Goal: Information Seeking & Learning: Learn about a topic

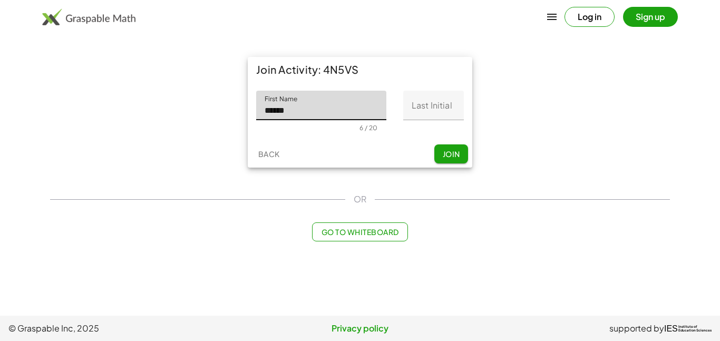
type input "******"
click at [429, 110] on input "Last Initial" at bounding box center [433, 106] width 61 height 30
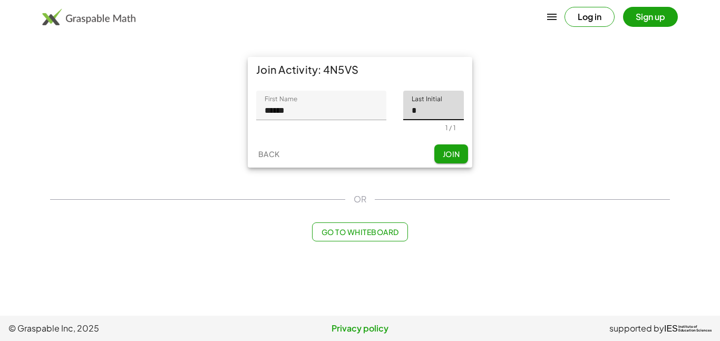
type input "*"
click at [450, 154] on span "Join" at bounding box center [450, 153] width 17 height 9
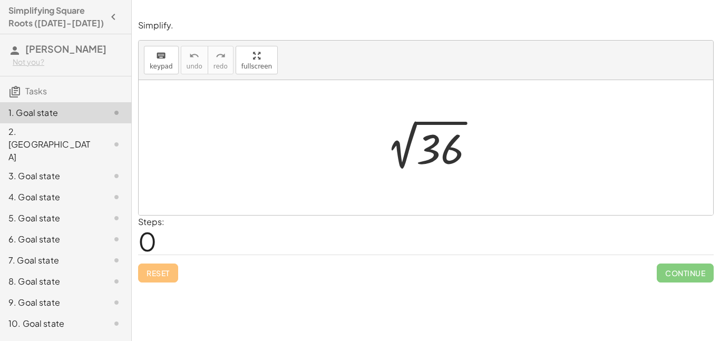
click at [427, 163] on div at bounding box center [429, 147] width 115 height 53
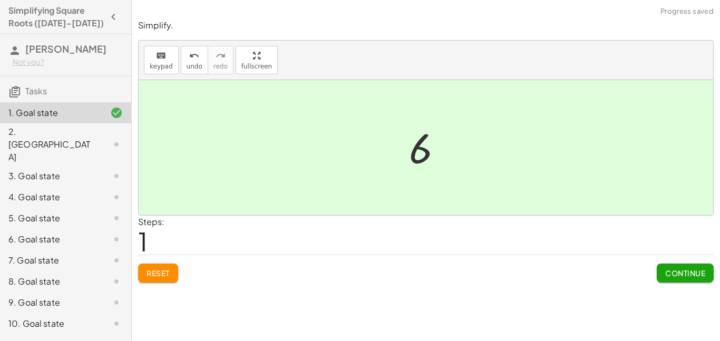
click at [426, 162] on div at bounding box center [430, 148] width 52 height 52
click at [576, 178] on div at bounding box center [426, 147] width 575 height 135
click at [677, 266] on button "Continue" at bounding box center [685, 273] width 57 height 19
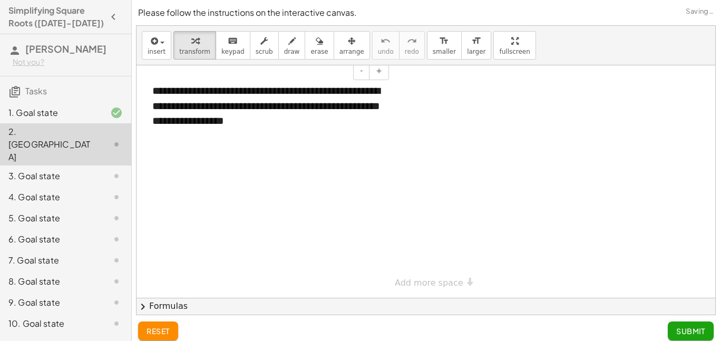
click at [211, 99] on div "**********" at bounding box center [267, 106] width 250 height 66
click at [280, 138] on div "**********" at bounding box center [267, 106] width 250 height 66
click at [291, 131] on div "**********" at bounding box center [267, 106] width 250 height 66
click at [288, 184] on div at bounding box center [426, 181] width 579 height 232
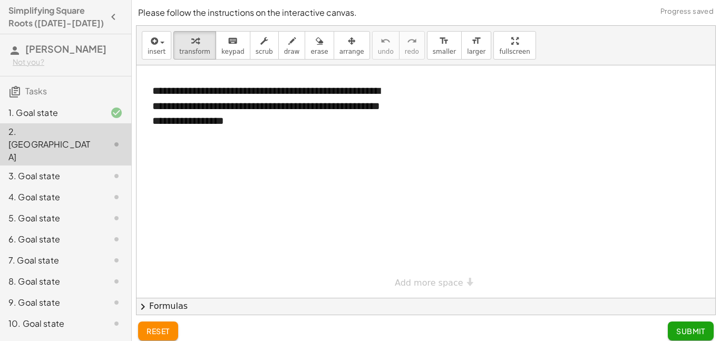
click at [288, 184] on div at bounding box center [426, 181] width 579 height 232
click at [308, 124] on div "**********" at bounding box center [267, 106] width 250 height 66
click at [438, 285] on div "**********" at bounding box center [426, 181] width 579 height 232
drag, startPoint x: 286, startPoint y: 135, endPoint x: 144, endPoint y: 140, distance: 141.9
click at [144, 140] on div "**********" at bounding box center [267, 113] width 250 height 81
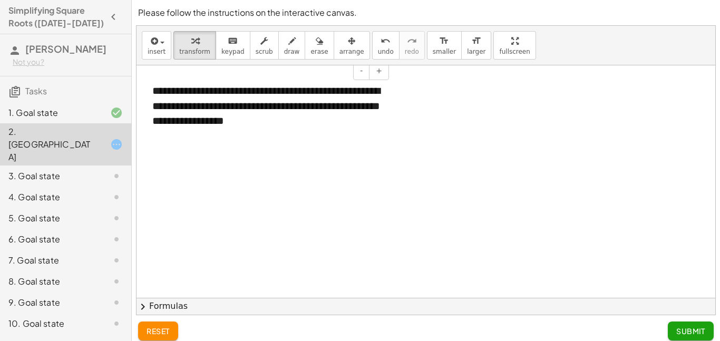
click at [285, 133] on div "**********" at bounding box center [267, 106] width 250 height 66
click at [297, 129] on div "**********" at bounding box center [267, 106] width 250 height 66
click at [152, 50] on span "insert" at bounding box center [157, 51] width 18 height 7
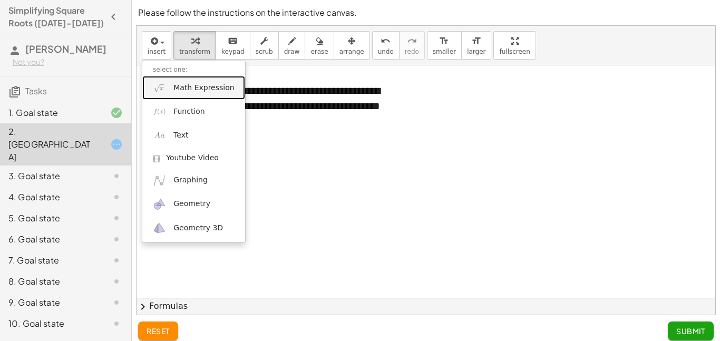
click at [211, 96] on link "Math Expression" at bounding box center [193, 88] width 103 height 24
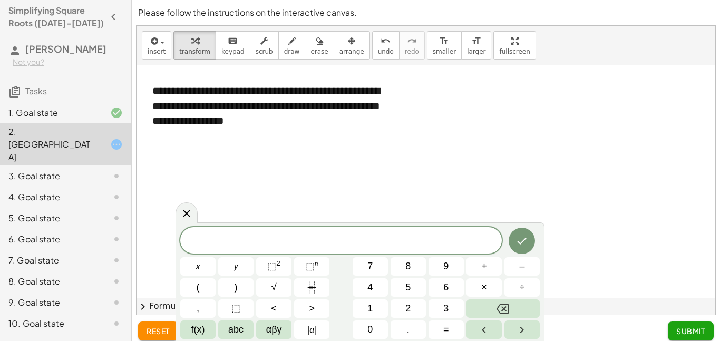
scroll to position [8, 0]
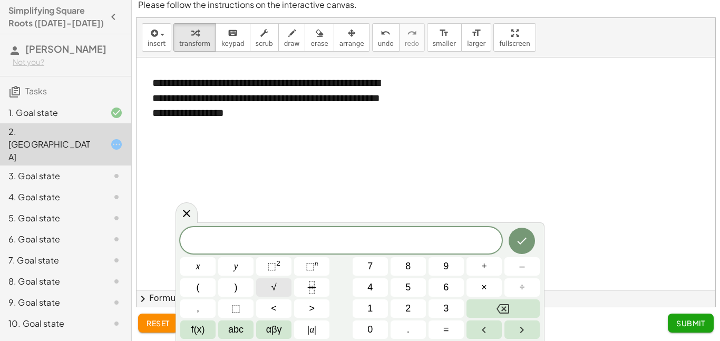
click at [267, 287] on button "√" at bounding box center [273, 287] width 35 height 18
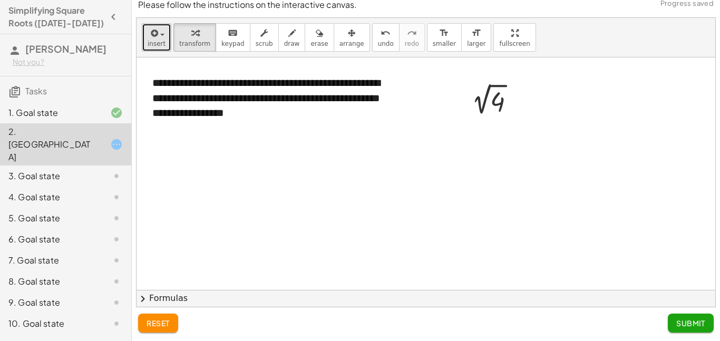
click at [166, 41] on button "insert" at bounding box center [157, 37] width 30 height 28
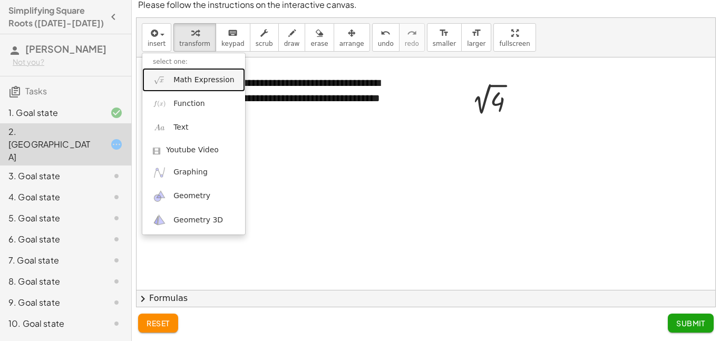
click at [211, 83] on span "Math Expression" at bounding box center [203, 80] width 61 height 11
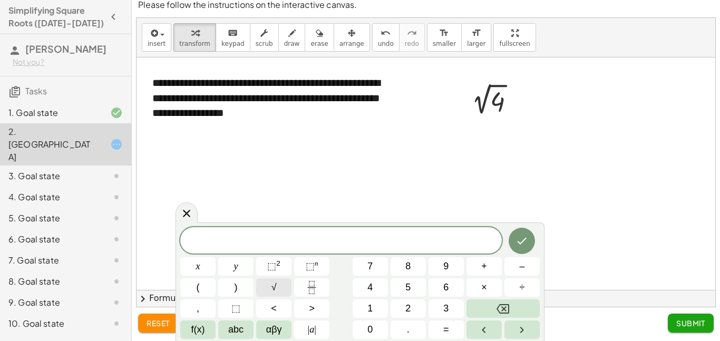
click at [285, 293] on button "√" at bounding box center [273, 287] width 35 height 18
click at [273, 290] on span "√" at bounding box center [273, 287] width 5 height 14
click at [269, 288] on button "√" at bounding box center [273, 287] width 35 height 18
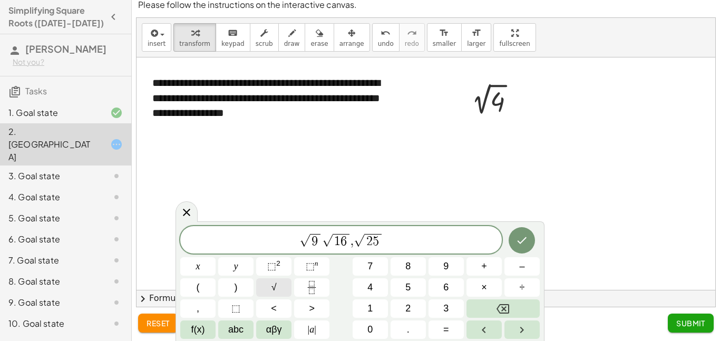
scroll to position [5, 0]
click at [265, 294] on button "√" at bounding box center [273, 287] width 35 height 18
click at [269, 296] on button "√" at bounding box center [273, 287] width 35 height 18
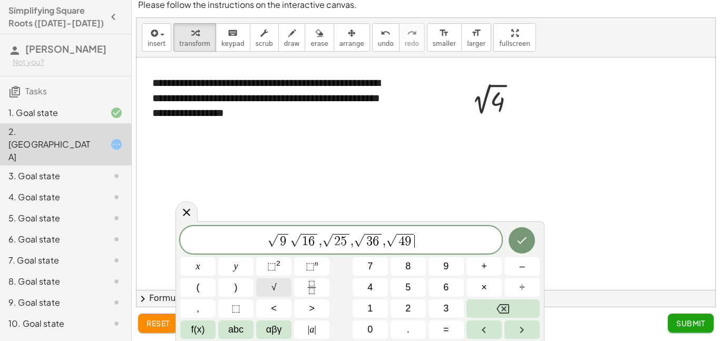
scroll to position [8, 0]
click at [271, 296] on button "√" at bounding box center [273, 287] width 35 height 18
click at [273, 296] on button "√" at bounding box center [273, 287] width 35 height 18
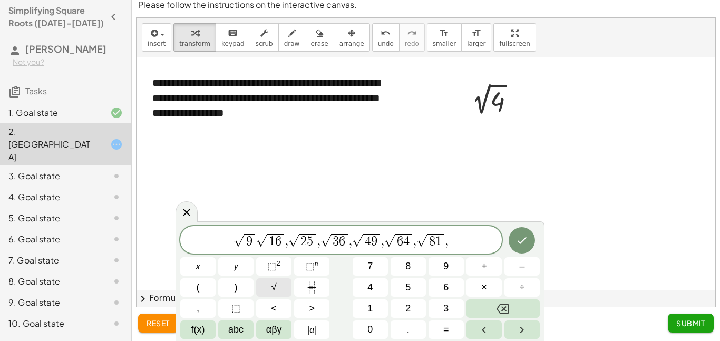
click at [273, 296] on button "√" at bounding box center [273, 287] width 35 height 18
click at [240, 243] on span "√" at bounding box center [244, 241] width 11 height 12
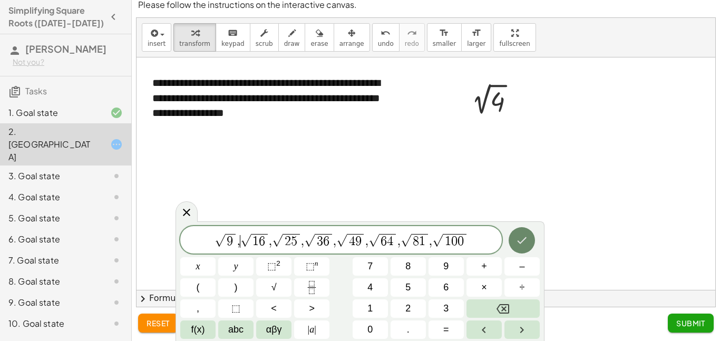
click at [524, 239] on icon "Done" at bounding box center [522, 240] width 9 height 7
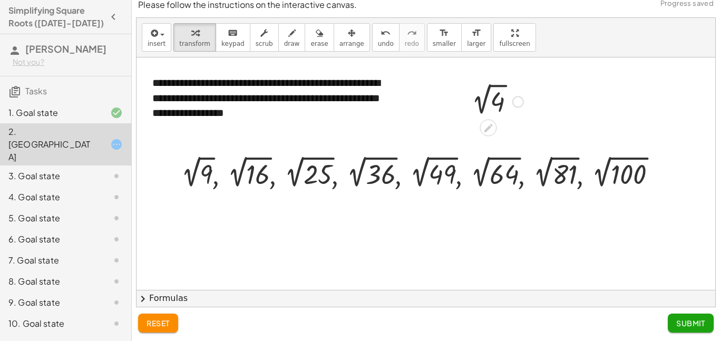
click at [499, 99] on div at bounding box center [495, 100] width 68 height 35
click at [498, 99] on div at bounding box center [496, 99] width 43 height 35
drag, startPoint x: 493, startPoint y: 103, endPoint x: 471, endPoint y: 112, distance: 24.4
click at [471, 112] on div "2 √ 4 2 2" at bounding box center [493, 100] width 56 height 40
click at [489, 123] on icon at bounding box center [487, 126] width 11 height 11
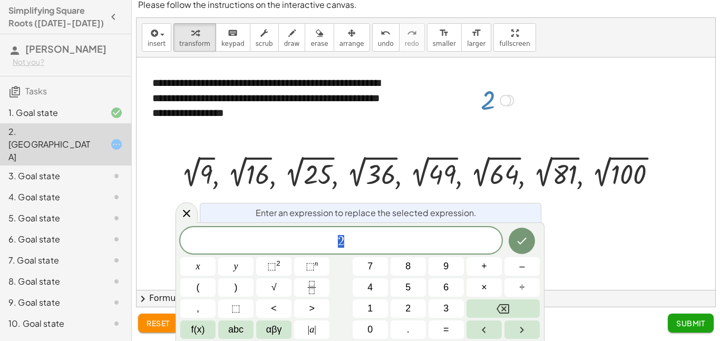
click at [358, 243] on span "2" at bounding box center [341, 241] width 322 height 15
click at [515, 248] on button "Done" at bounding box center [522, 241] width 26 height 26
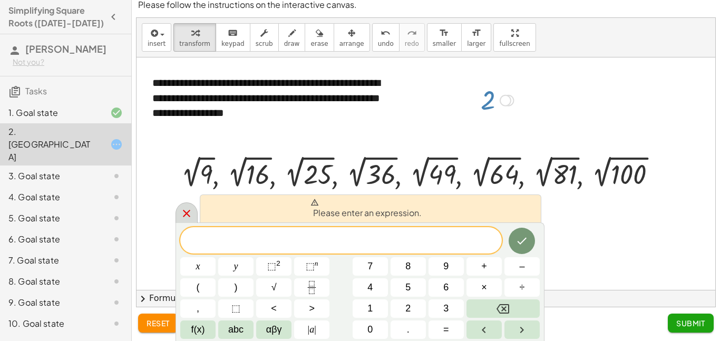
click at [184, 218] on icon at bounding box center [186, 213] width 13 height 13
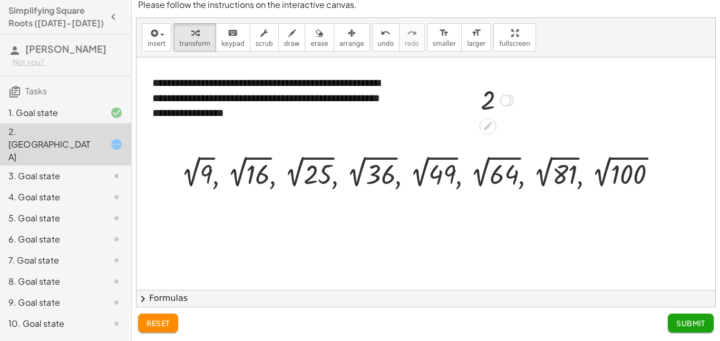
click at [485, 98] on div at bounding box center [496, 99] width 43 height 35
click at [488, 100] on div at bounding box center [496, 99] width 43 height 35
click at [491, 121] on icon at bounding box center [487, 126] width 11 height 11
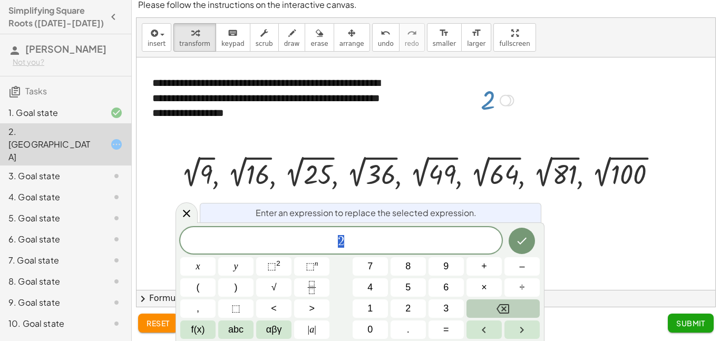
click at [482, 314] on button "Backspace" at bounding box center [502, 308] width 73 height 18
click at [190, 208] on icon at bounding box center [186, 213] width 13 height 13
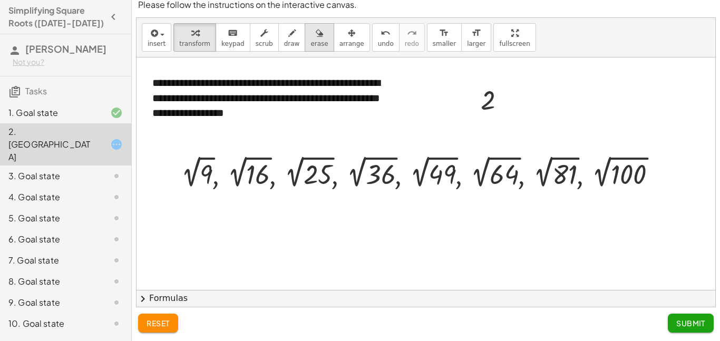
click at [310, 41] on span "erase" at bounding box center [318, 43] width 17 height 7
click at [490, 103] on div at bounding box center [426, 289] width 579 height 465
drag, startPoint x: 490, startPoint y: 104, endPoint x: 501, endPoint y: 108, distance: 11.4
click at [501, 108] on div at bounding box center [426, 289] width 579 height 465
drag, startPoint x: 499, startPoint y: 110, endPoint x: 413, endPoint y: 99, distance: 86.6
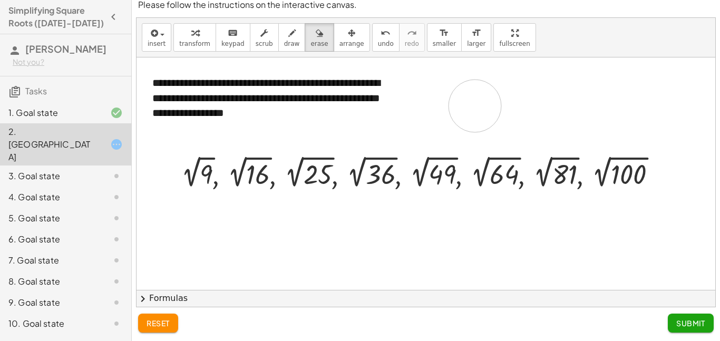
click at [413, 99] on div at bounding box center [426, 289] width 579 height 465
click at [305, 42] on button "erase" at bounding box center [319, 37] width 29 height 28
click at [378, 44] on span "undo" at bounding box center [386, 43] width 16 height 7
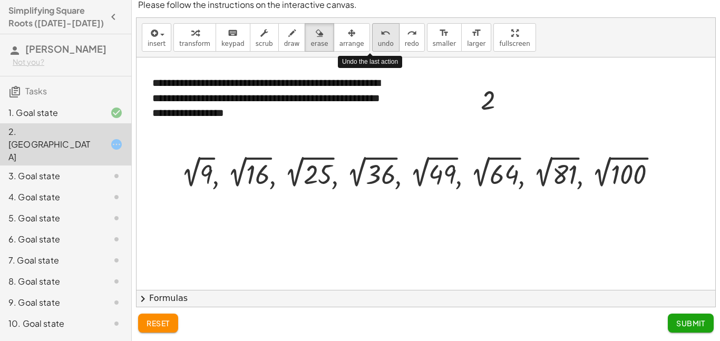
click at [378, 44] on span "undo" at bounding box center [386, 43] width 16 height 7
click at [378, 45] on span "undo" at bounding box center [386, 43] width 16 height 7
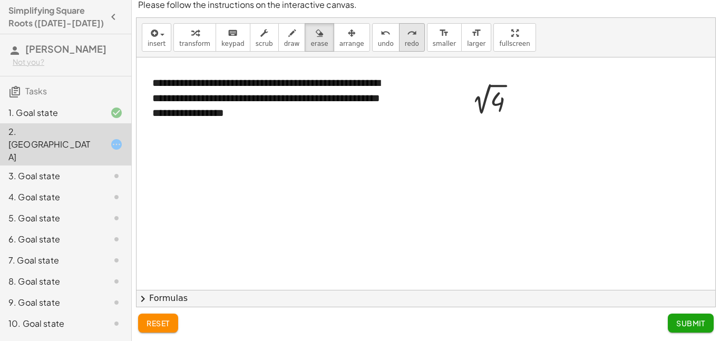
click at [405, 47] on span "redo" at bounding box center [412, 43] width 14 height 7
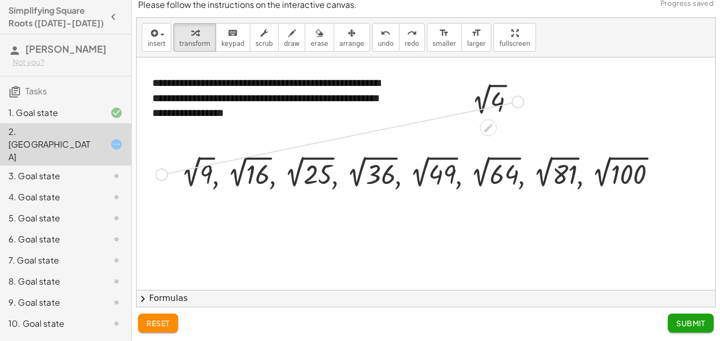
drag, startPoint x: 512, startPoint y: 103, endPoint x: 159, endPoint y: 177, distance: 360.4
click at [159, 177] on div "**********" at bounding box center [426, 289] width 579 height 465
click at [208, 186] on div at bounding box center [181, 170] width 68 height 35
click at [142, 296] on span "chevron_right" at bounding box center [143, 299] width 13 height 13
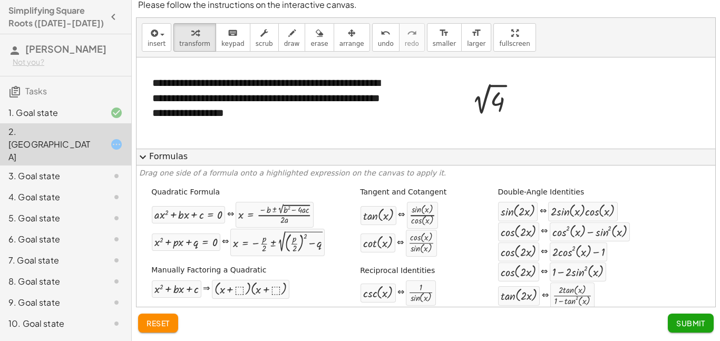
click at [173, 157] on button "expand_more Formulas" at bounding box center [426, 157] width 579 height 17
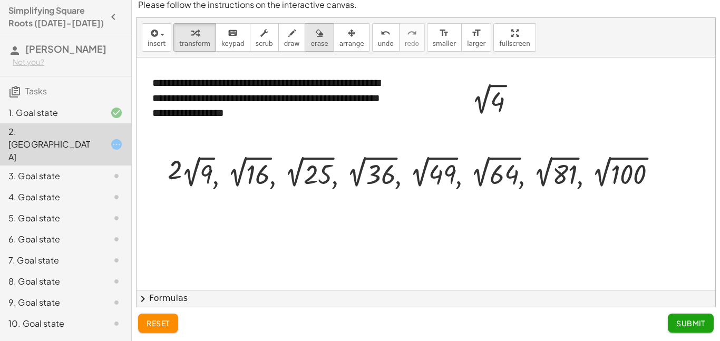
click at [305, 32] on button "erase" at bounding box center [319, 37] width 29 height 28
click at [174, 179] on div at bounding box center [426, 289] width 579 height 465
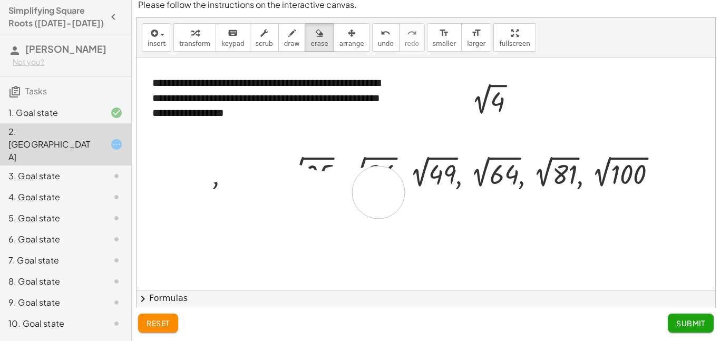
drag, startPoint x: 174, startPoint y: 177, endPoint x: 654, endPoint y: 143, distance: 481.4
click at [654, 143] on div at bounding box center [426, 289] width 579 height 465
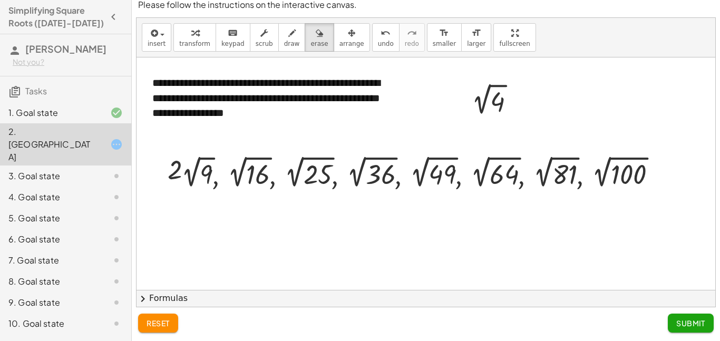
click at [493, 96] on div at bounding box center [426, 289] width 579 height 465
drag, startPoint x: 493, startPoint y: 96, endPoint x: 444, endPoint y: 83, distance: 50.8
click at [444, 83] on div at bounding box center [426, 289] width 579 height 465
click at [372, 43] on button "undo undo" at bounding box center [385, 37] width 27 height 28
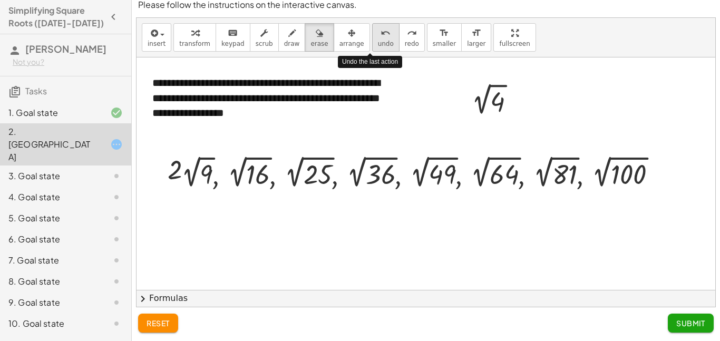
click at [372, 43] on button "undo undo" at bounding box center [385, 37] width 27 height 28
click at [378, 43] on span "undo" at bounding box center [386, 43] width 16 height 7
click at [686, 320] on span "Submit" at bounding box center [690, 322] width 29 height 9
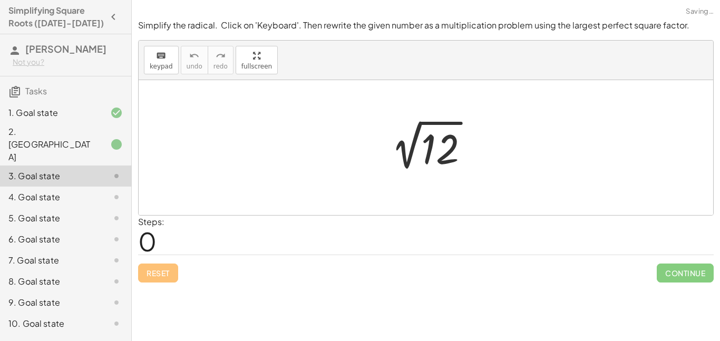
scroll to position [0, 0]
click at [430, 148] on div at bounding box center [430, 147] width 106 height 53
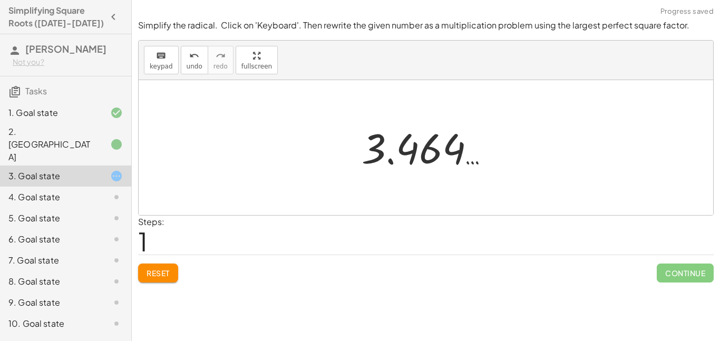
click at [430, 158] on div at bounding box center [429, 148] width 147 height 52
click at [155, 273] on span "Reset" at bounding box center [158, 272] width 23 height 9
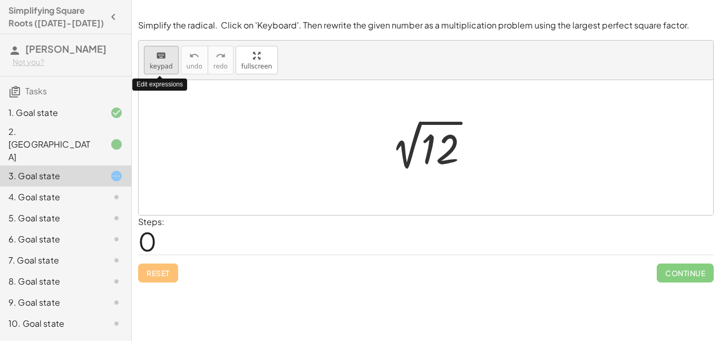
click at [165, 60] on div "keyboard" at bounding box center [161, 55] width 23 height 13
click at [167, 69] on span "keypad" at bounding box center [161, 66] width 23 height 7
click at [154, 63] on span "keypad" at bounding box center [161, 66] width 23 height 7
click at [159, 67] on span "keypad" at bounding box center [161, 66] width 23 height 7
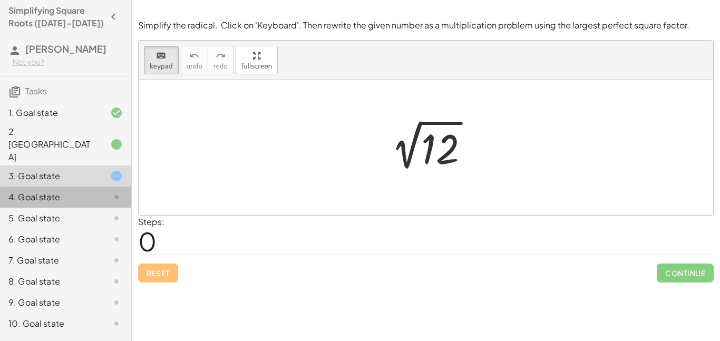
click at [112, 229] on div "4. Goal state" at bounding box center [65, 239] width 131 height 21
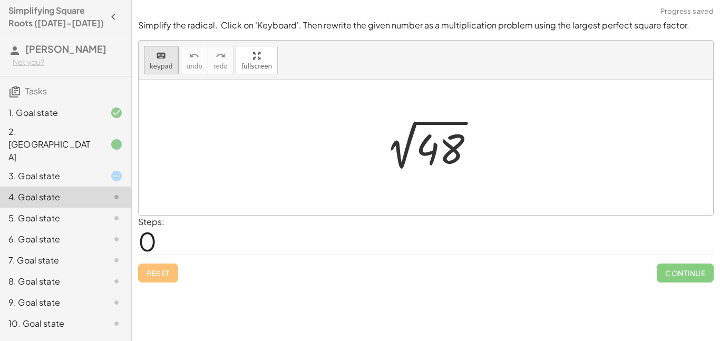
click at [161, 65] on span "keypad" at bounding box center [161, 66] width 23 height 7
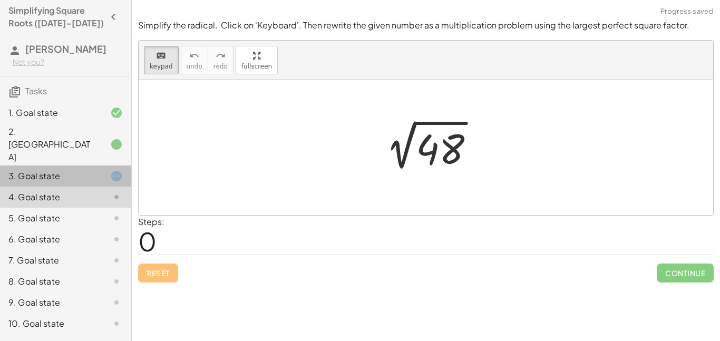
click at [113, 170] on icon at bounding box center [116, 176] width 13 height 13
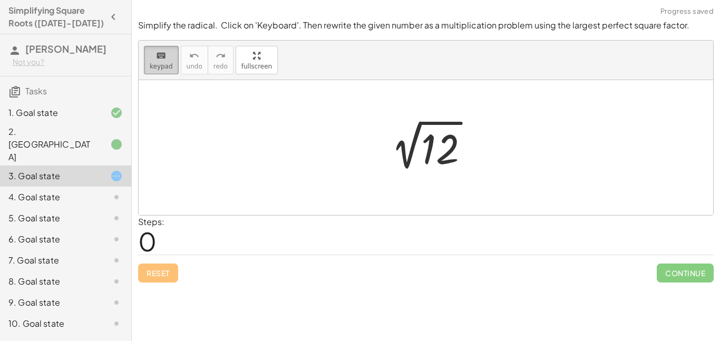
click at [148, 66] on button "keyboard keypad" at bounding box center [161, 60] width 35 height 28
click at [150, 67] on span "keypad" at bounding box center [161, 66] width 23 height 7
click at [175, 44] on div "keyboard keypad undo [PERSON_NAME] redo fullscreen" at bounding box center [426, 61] width 575 height 40
click at [175, 48] on button "keyboard keypad" at bounding box center [161, 60] width 35 height 28
click at [170, 59] on div "keyboard" at bounding box center [161, 55] width 23 height 13
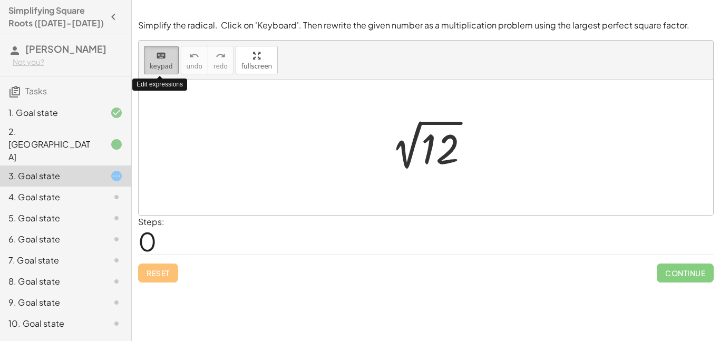
click at [170, 59] on div "keyboard" at bounding box center [161, 55] width 23 height 13
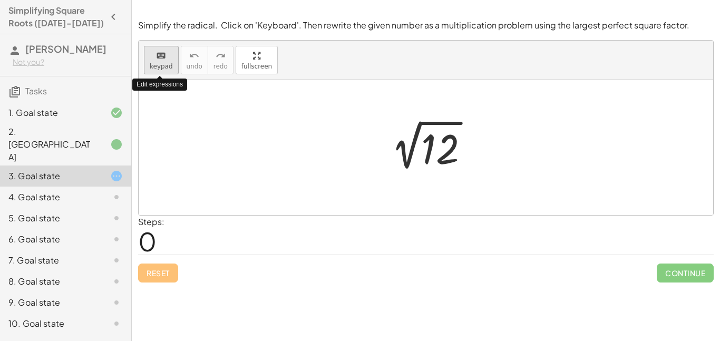
click at [170, 59] on div "keyboard" at bounding box center [161, 55] width 23 height 13
click at [171, 60] on button "keyboard keypad" at bounding box center [161, 60] width 35 height 28
click at [171, 57] on button "keyboard keypad" at bounding box center [161, 60] width 35 height 28
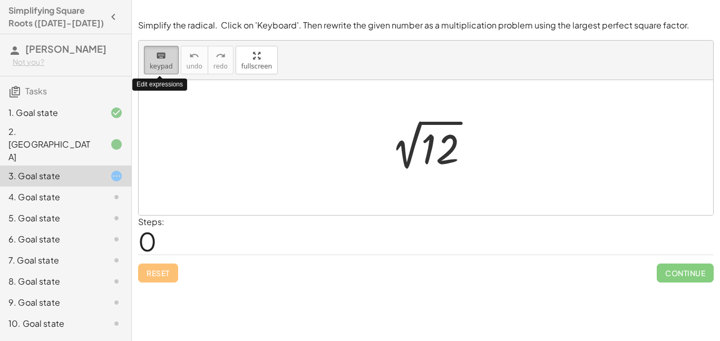
click at [171, 57] on button "keyboard keypad" at bounding box center [161, 60] width 35 height 28
click at [116, 170] on icon at bounding box center [116, 176] width 13 height 13
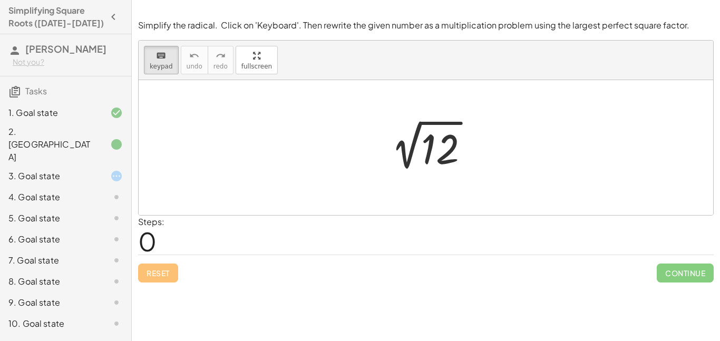
click at [108, 212] on div at bounding box center [108, 218] width 30 height 13
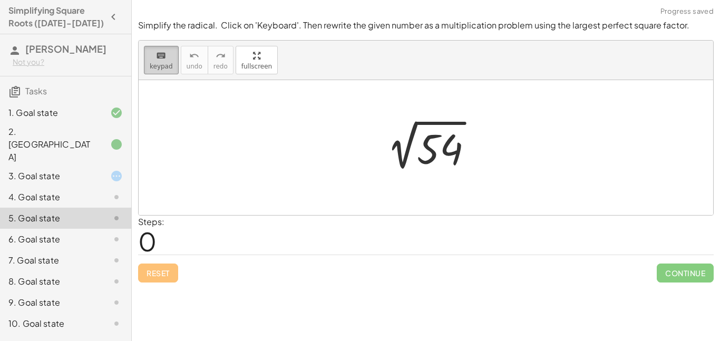
click at [159, 60] on icon "keyboard" at bounding box center [161, 56] width 10 height 13
click at [115, 170] on icon at bounding box center [116, 176] width 13 height 13
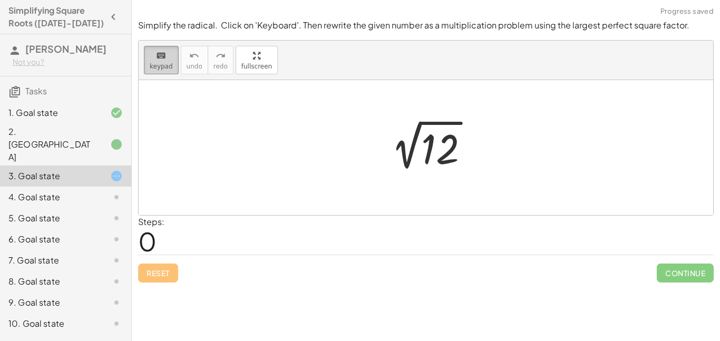
click at [167, 59] on div "keyboard" at bounding box center [161, 55] width 23 height 13
click at [239, 238] on div "Steps: 0" at bounding box center [426, 235] width 576 height 39
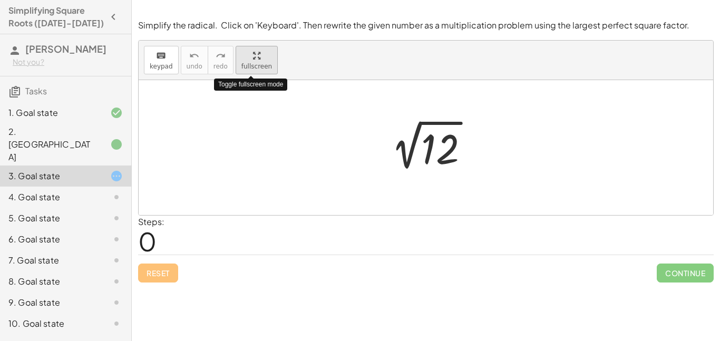
click at [263, 56] on div "button" at bounding box center [256, 55] width 31 height 13
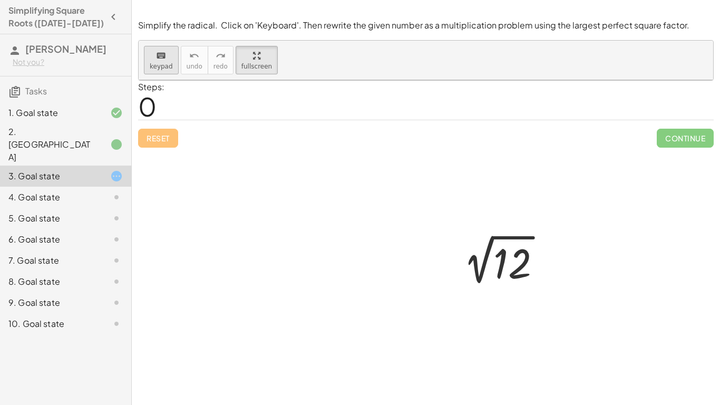
click at [144, 46] on button "keyboard keypad" at bounding box center [161, 60] width 35 height 28
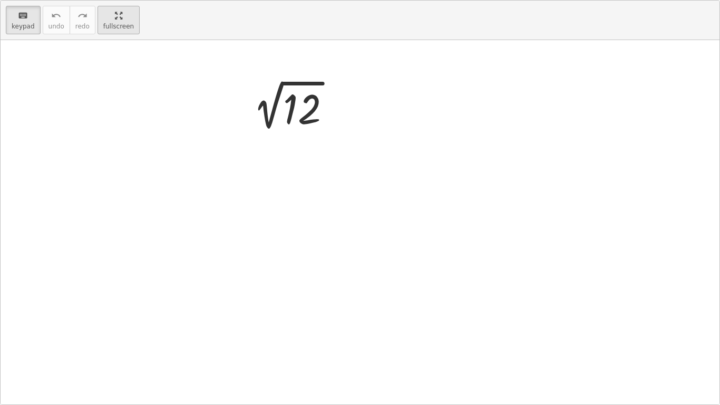
click at [94, 0] on html "**********" at bounding box center [360, 202] width 720 height 405
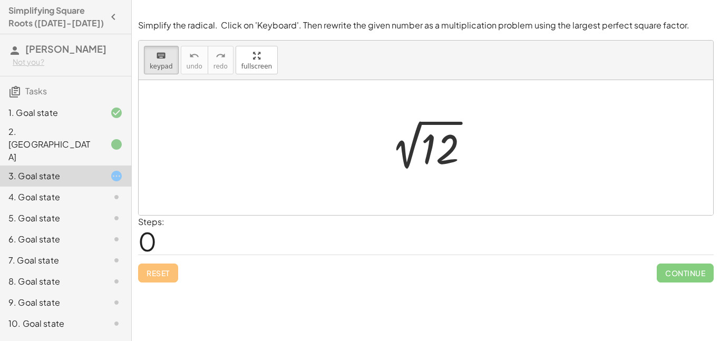
click at [83, 317] on div "10. Goal state" at bounding box center [50, 323] width 85 height 13
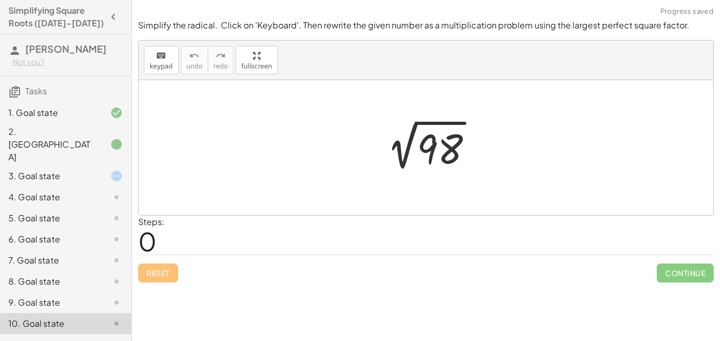
click at [87, 296] on div "9. Goal state" at bounding box center [50, 302] width 85 height 13
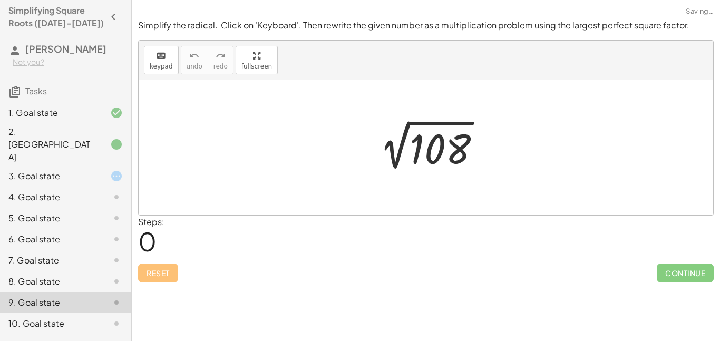
click at [101, 292] on div "7. Goal state" at bounding box center [65, 302] width 131 height 21
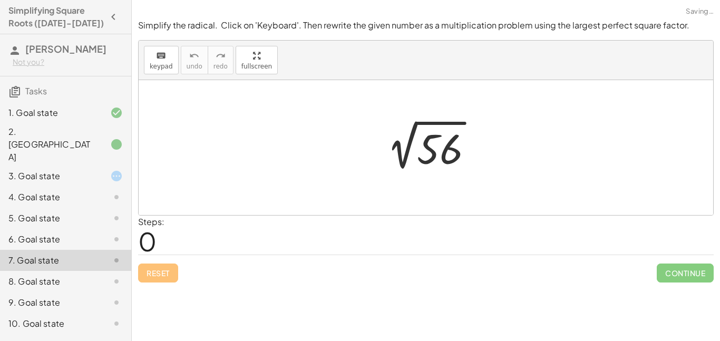
click at [104, 250] on div "7. Goal state" at bounding box center [65, 260] width 131 height 21
click at [116, 138] on icon at bounding box center [116, 144] width 13 height 13
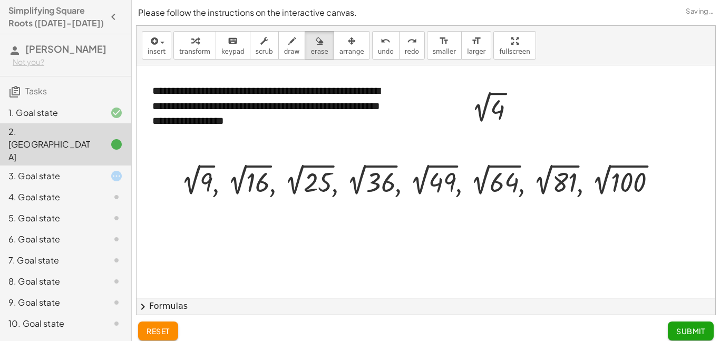
click at [117, 170] on icon at bounding box center [116, 176] width 13 height 13
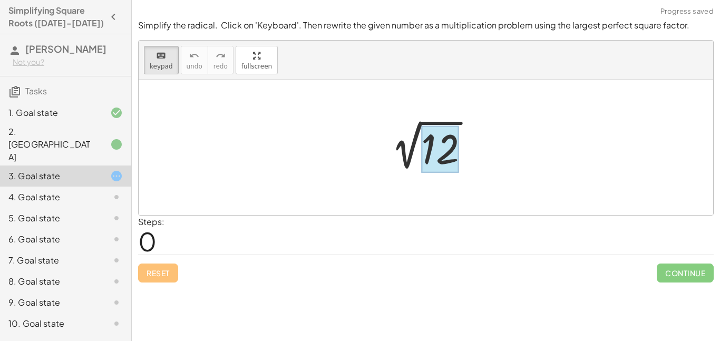
drag, startPoint x: 455, startPoint y: 135, endPoint x: 421, endPoint y: 149, distance: 36.7
click at [423, 150] on div at bounding box center [440, 149] width 38 height 47
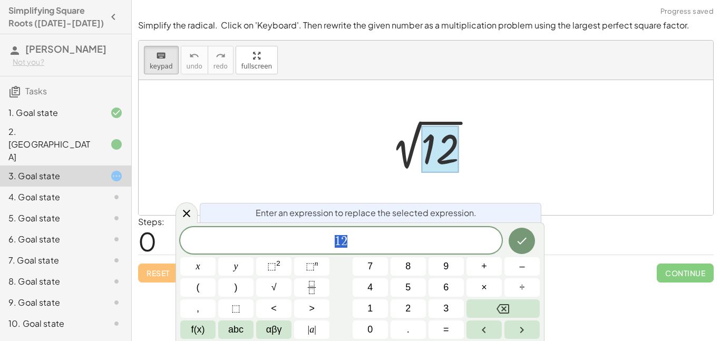
scroll to position [1, 0]
click at [404, 154] on div at bounding box center [430, 147] width 106 height 53
click at [368, 236] on span at bounding box center [341, 241] width 322 height 16
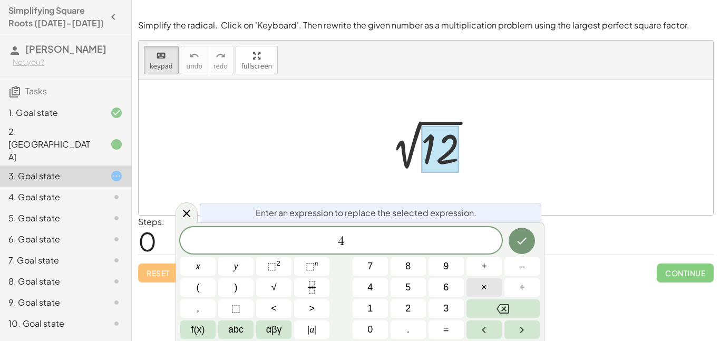
click at [478, 292] on button "×" at bounding box center [483, 287] width 35 height 18
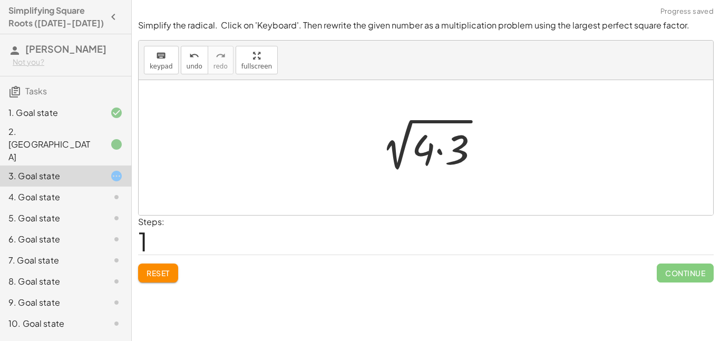
click at [146, 244] on span "1" at bounding box center [142, 241] width 9 height 32
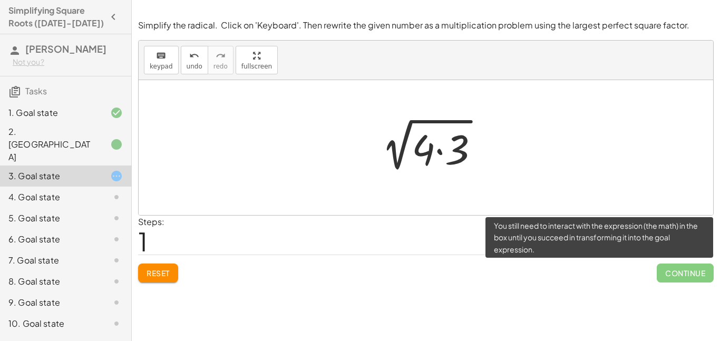
click at [679, 278] on span "Continue" at bounding box center [685, 273] width 57 height 19
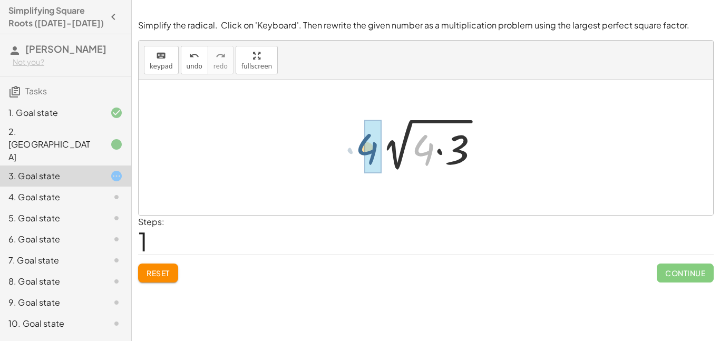
drag, startPoint x: 426, startPoint y: 155, endPoint x: 369, endPoint y: 154, distance: 57.0
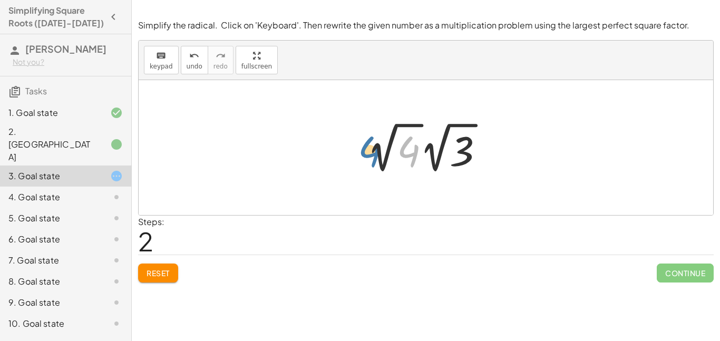
drag, startPoint x: 414, startPoint y: 151, endPoint x: 372, endPoint y: 150, distance: 42.2
click at [372, 150] on div at bounding box center [430, 148] width 136 height 58
drag, startPoint x: 451, startPoint y: 161, endPoint x: 328, endPoint y: 149, distance: 122.9
click at [328, 149] on div "2 √ 12 2 √ ( · 4 · 3 ) 3 √ 4 3 · 2 √ · 2" at bounding box center [426, 147] width 575 height 135
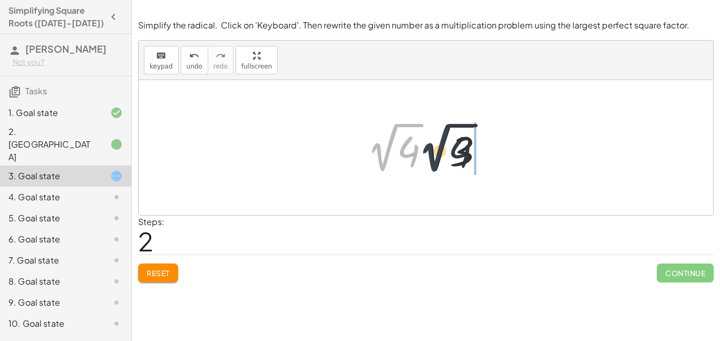
drag, startPoint x: 396, startPoint y: 154, endPoint x: 451, endPoint y: 156, distance: 54.9
click at [451, 156] on div at bounding box center [430, 148] width 136 height 58
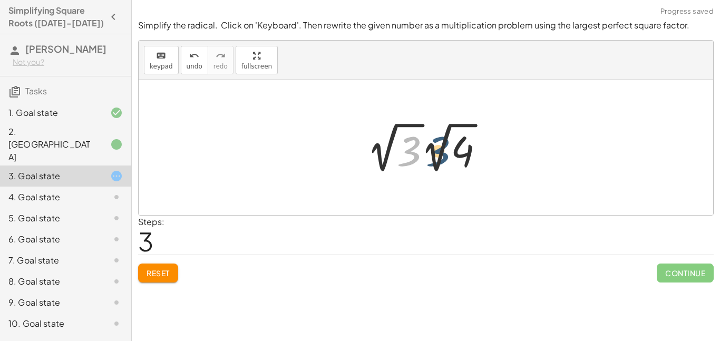
drag, startPoint x: 398, startPoint y: 157, endPoint x: 430, endPoint y: 157, distance: 31.6
click at [430, 157] on div at bounding box center [430, 148] width 136 height 58
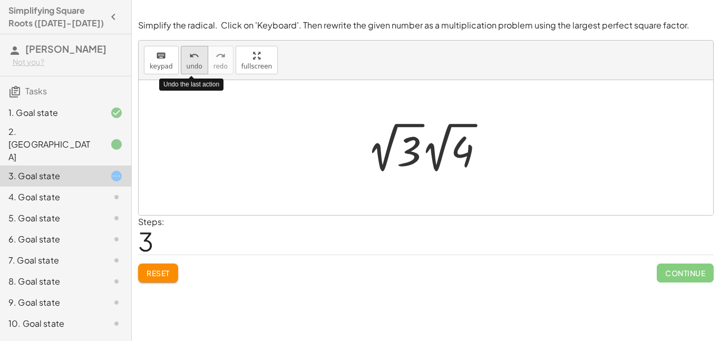
click at [196, 53] on icon "undo" at bounding box center [194, 56] width 10 height 13
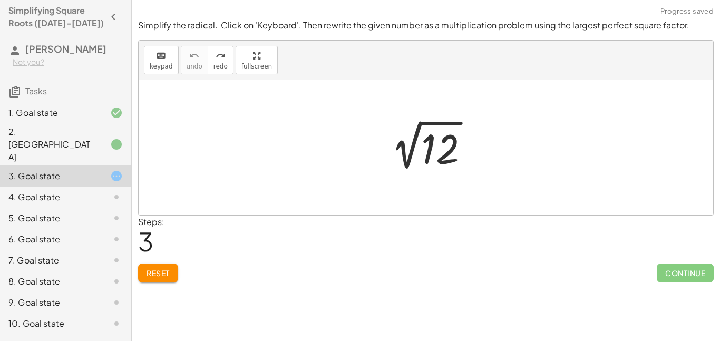
click at [398, 152] on div at bounding box center [430, 147] width 106 height 53
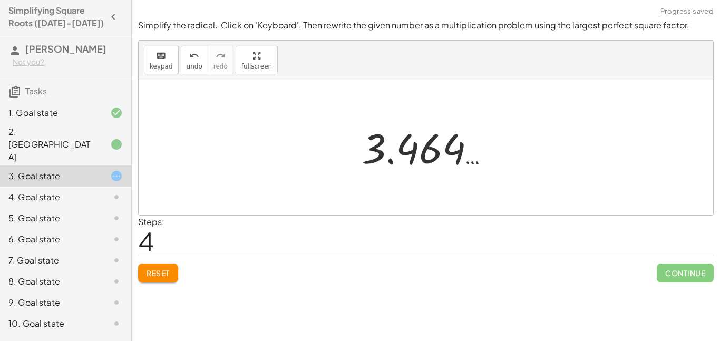
click at [401, 152] on div at bounding box center [429, 148] width 147 height 52
click at [150, 273] on span "Reset" at bounding box center [158, 272] width 23 height 9
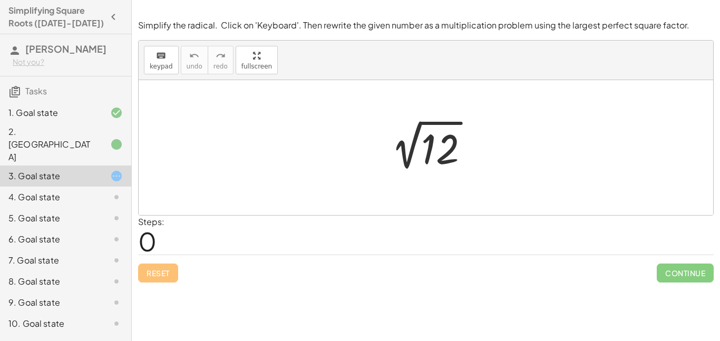
click at [54, 137] on div "2. [GEOGRAPHIC_DATA]" at bounding box center [50, 144] width 85 height 38
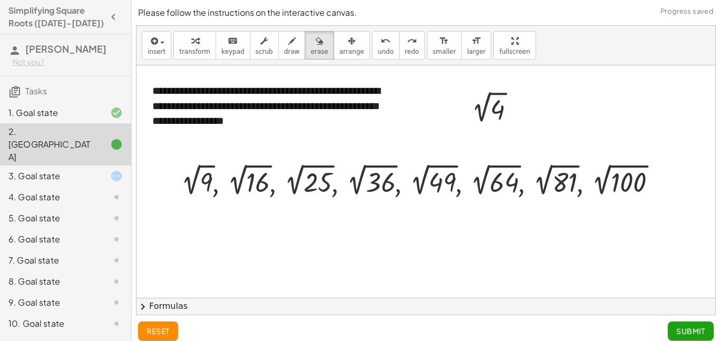
scroll to position [8, 0]
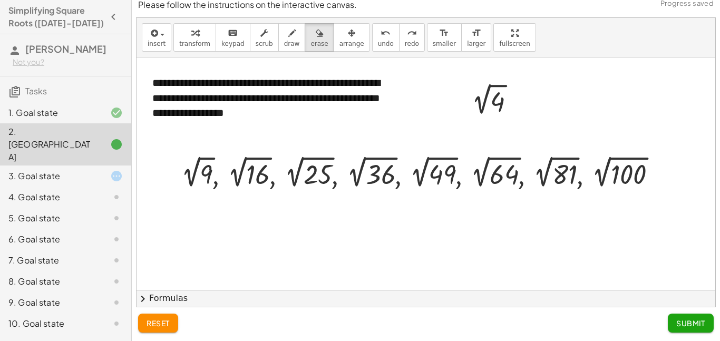
click at [676, 327] on span "Submit" at bounding box center [690, 322] width 29 height 9
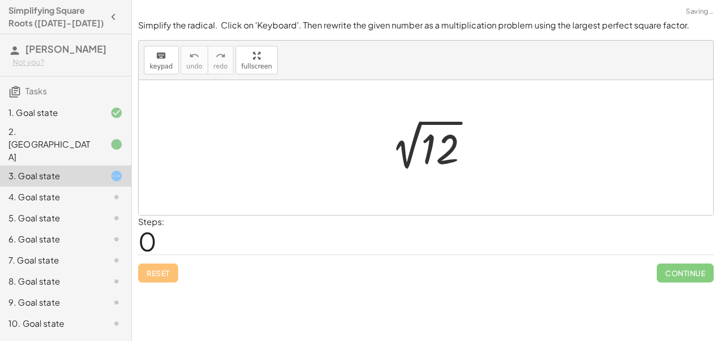
scroll to position [0, 0]
click at [108, 187] on div "2. [GEOGRAPHIC_DATA]" at bounding box center [65, 197] width 131 height 21
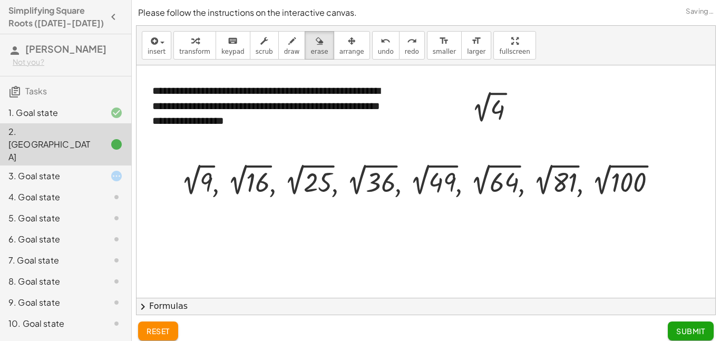
click at [109, 170] on div at bounding box center [108, 176] width 30 height 13
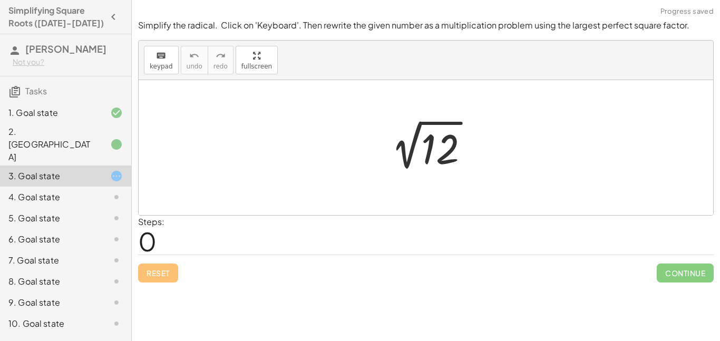
click at [436, 143] on div at bounding box center [430, 147] width 106 height 53
click at [156, 55] on icon "keyboard" at bounding box center [161, 56] width 10 height 13
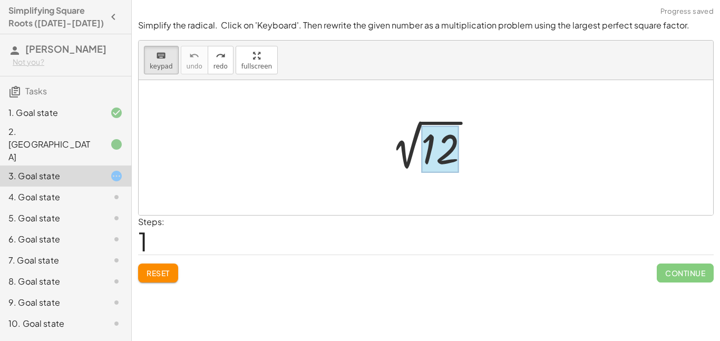
click at [445, 157] on div at bounding box center [440, 149] width 38 height 47
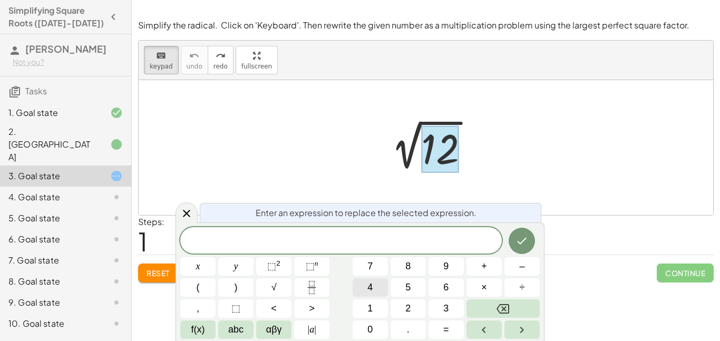
click at [368, 290] on span "4" at bounding box center [369, 287] width 5 height 14
click at [485, 287] on span "×" at bounding box center [484, 287] width 6 height 14
click at [441, 303] on button "3" at bounding box center [446, 308] width 35 height 18
click at [520, 242] on icon "Done" at bounding box center [522, 241] width 9 height 7
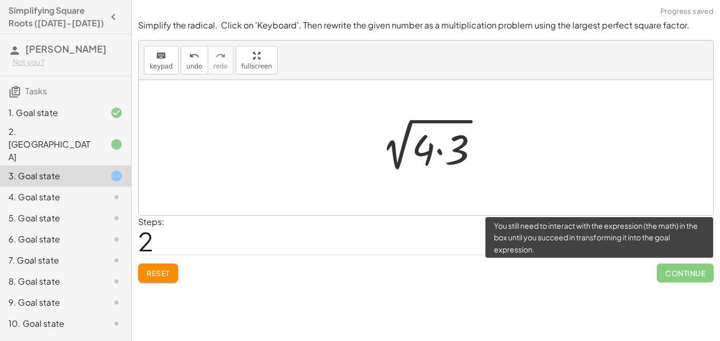
click at [665, 270] on span "Continue" at bounding box center [685, 273] width 57 height 19
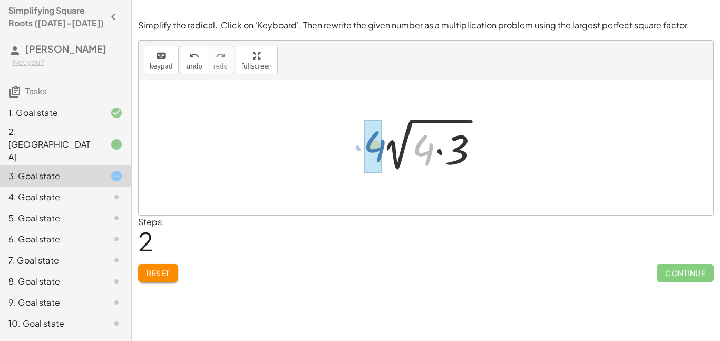
drag, startPoint x: 426, startPoint y: 155, endPoint x: 377, endPoint y: 151, distance: 49.7
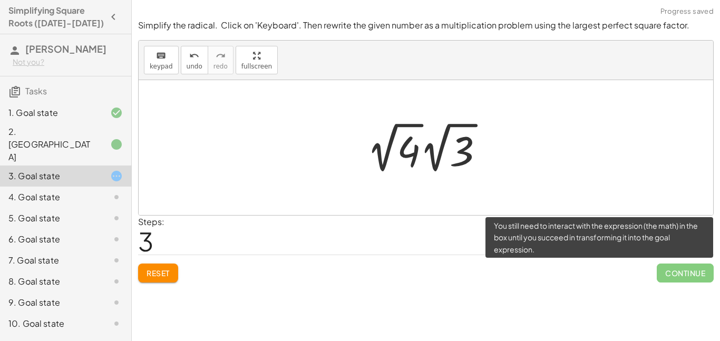
click at [679, 270] on span "Continue" at bounding box center [685, 273] width 57 height 19
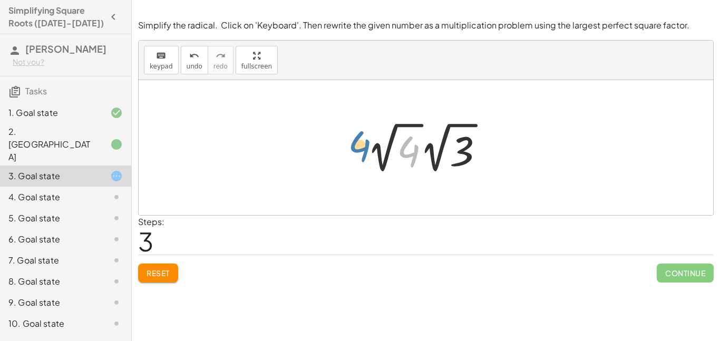
drag, startPoint x: 409, startPoint y: 159, endPoint x: 359, endPoint y: 154, distance: 49.3
click at [359, 154] on div "2 √ 12 2 √ ( · 4 · 3 ) 4 √ 4 3 · 2 √ · 2" at bounding box center [425, 147] width 149 height 63
drag, startPoint x: 403, startPoint y: 159, endPoint x: 470, endPoint y: 160, distance: 67.5
click at [470, 160] on div at bounding box center [430, 148] width 136 height 58
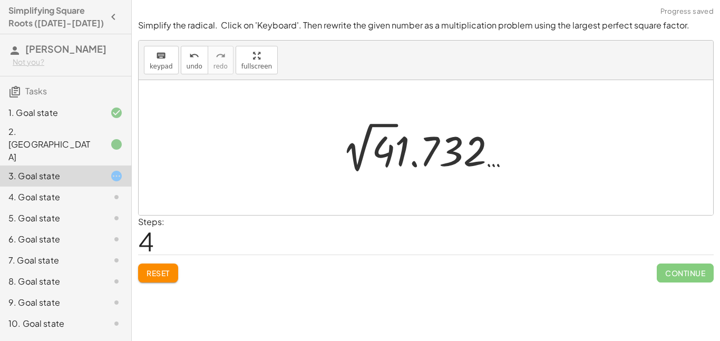
click at [439, 172] on div at bounding box center [430, 148] width 188 height 58
click at [398, 156] on div at bounding box center [430, 148] width 188 height 58
click at [196, 63] on span "undo" at bounding box center [195, 66] width 16 height 7
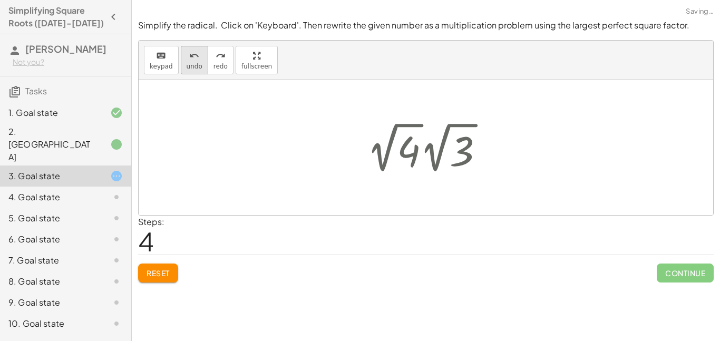
click at [196, 63] on span "undo" at bounding box center [195, 66] width 16 height 7
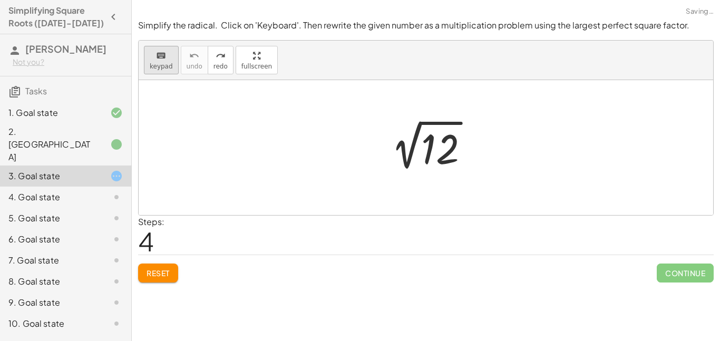
click at [149, 67] on button "keyboard keypad" at bounding box center [161, 60] width 35 height 28
click at [444, 153] on div at bounding box center [440, 149] width 38 height 47
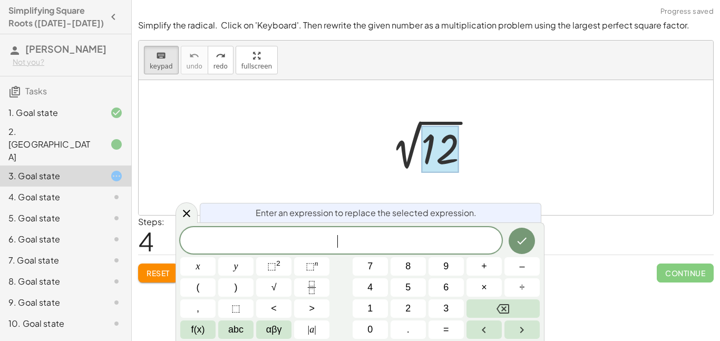
scroll to position [4, 0]
click at [492, 294] on button "×" at bounding box center [483, 287] width 35 height 18
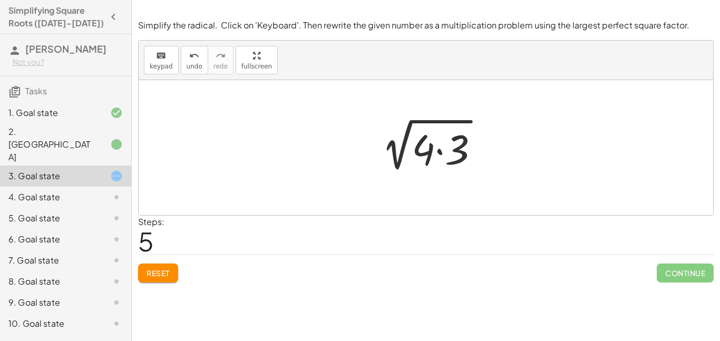
click at [424, 140] on div at bounding box center [429, 148] width 125 height 54
click at [84, 229] on div "4. Goal state" at bounding box center [65, 239] width 131 height 21
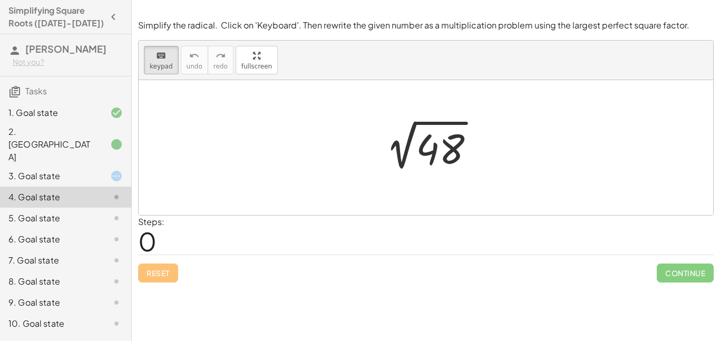
click at [56, 208] on div "3. Goal state" at bounding box center [65, 218] width 131 height 21
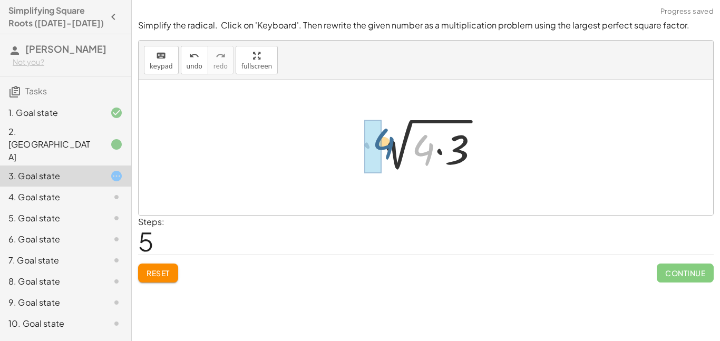
drag, startPoint x: 421, startPoint y: 160, endPoint x: 372, endPoint y: 153, distance: 49.6
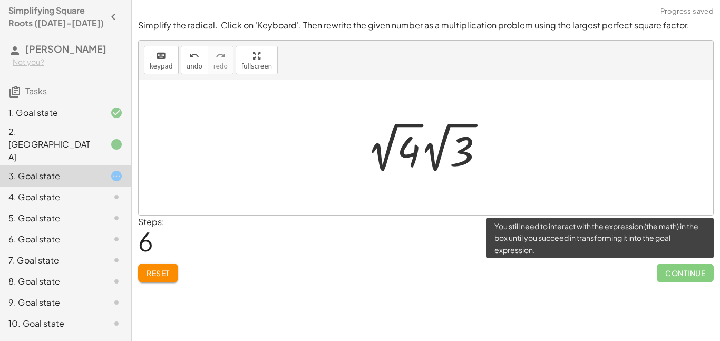
click at [697, 275] on span "Continue" at bounding box center [685, 273] width 57 height 19
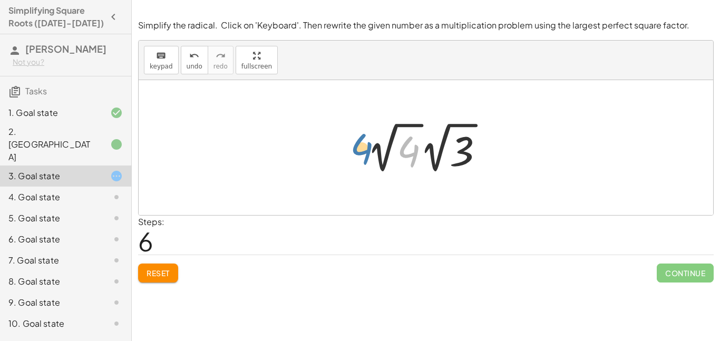
drag, startPoint x: 416, startPoint y: 147, endPoint x: 369, endPoint y: 144, distance: 47.0
click at [369, 144] on div at bounding box center [430, 148] width 136 height 58
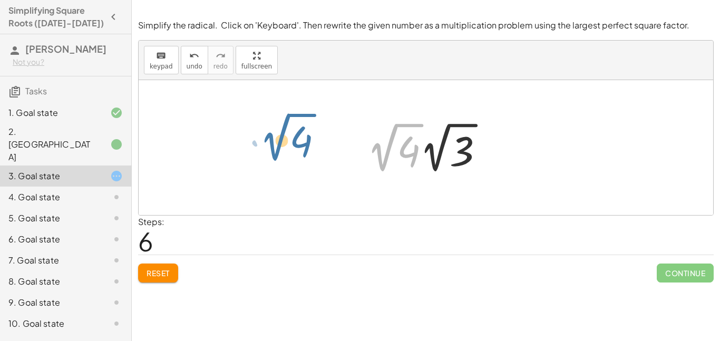
drag, startPoint x: 382, startPoint y: 148, endPoint x: 261, endPoint y: 105, distance: 127.5
click at [261, 105] on div "2 √ 12 2 √ ( · 4 · 3 ) · 2 √ 4 √ 4 3 · 2 √ · 2" at bounding box center [426, 147] width 575 height 135
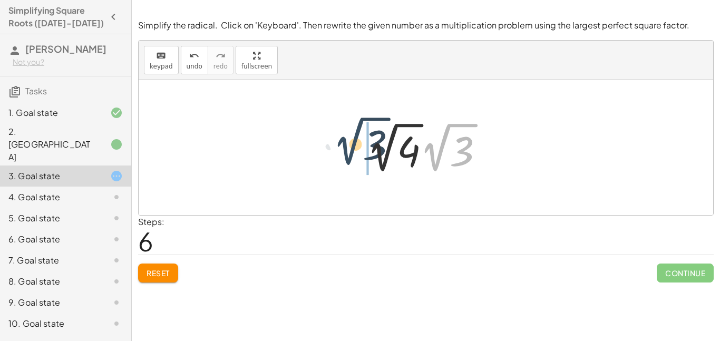
drag, startPoint x: 434, startPoint y: 165, endPoint x: 346, endPoint y: 158, distance: 88.8
click at [346, 158] on div "2 √ 12 2 √ ( · 4 · 3 ) · 2 √ 3 √ 4 3 · 2 √ · 2" at bounding box center [426, 147] width 575 height 135
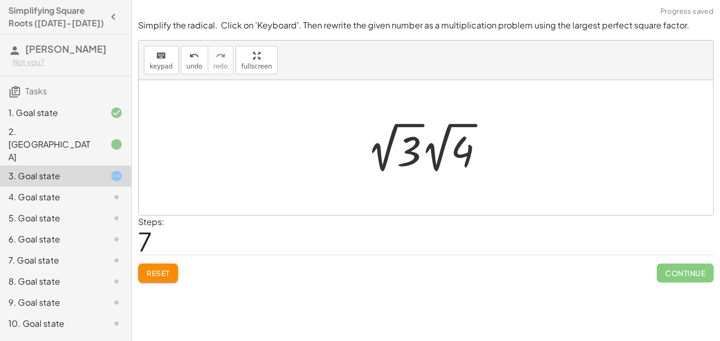
click at [689, 265] on span "Continue" at bounding box center [685, 273] width 57 height 19
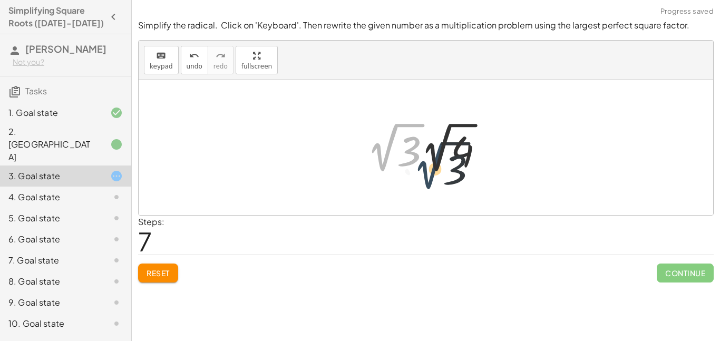
drag, startPoint x: 387, startPoint y: 147, endPoint x: 437, endPoint y: 166, distance: 53.1
click at [437, 166] on div at bounding box center [430, 148] width 136 height 58
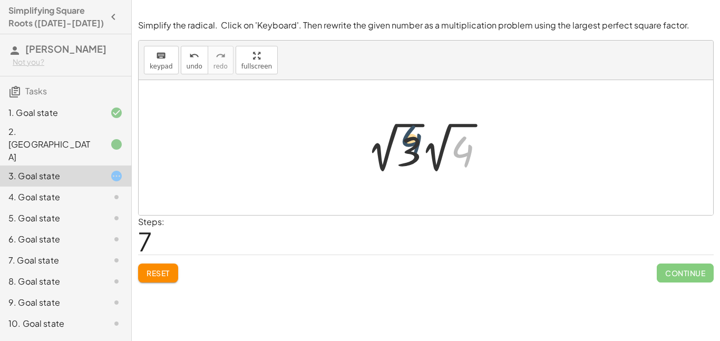
drag, startPoint x: 460, startPoint y: 168, endPoint x: 394, endPoint y: 154, distance: 67.4
click at [394, 154] on div at bounding box center [430, 148] width 136 height 58
click at [169, 279] on button "Reset" at bounding box center [158, 273] width 40 height 19
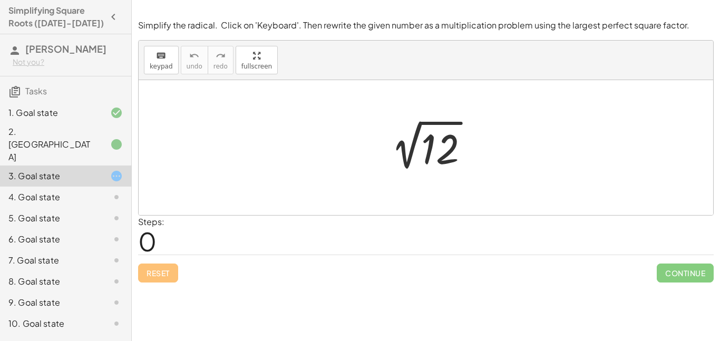
click at [95, 191] on div at bounding box center [108, 197] width 30 height 13
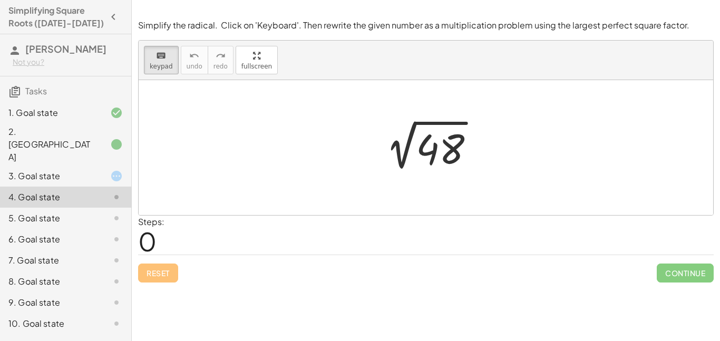
click at [61, 170] on div "3. Goal state" at bounding box center [50, 176] width 85 height 13
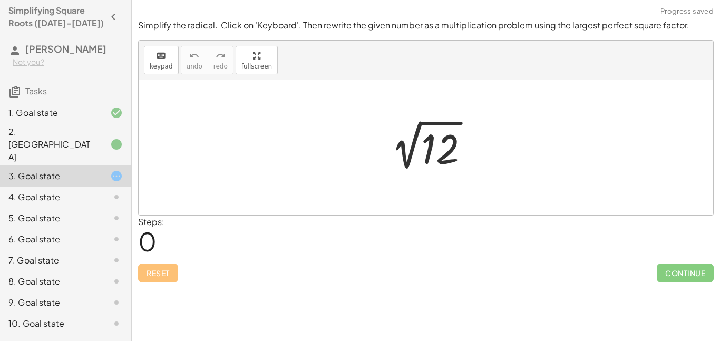
click at [435, 166] on div at bounding box center [430, 147] width 106 height 53
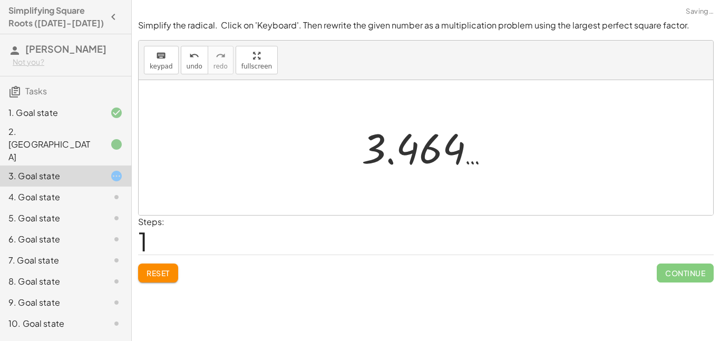
click at [158, 275] on span "Reset" at bounding box center [158, 272] width 23 height 9
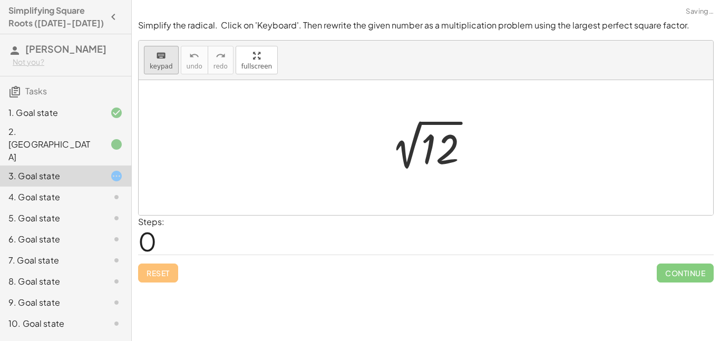
click at [159, 59] on icon "keyboard" at bounding box center [161, 56] width 10 height 13
click at [442, 154] on div at bounding box center [440, 149] width 38 height 47
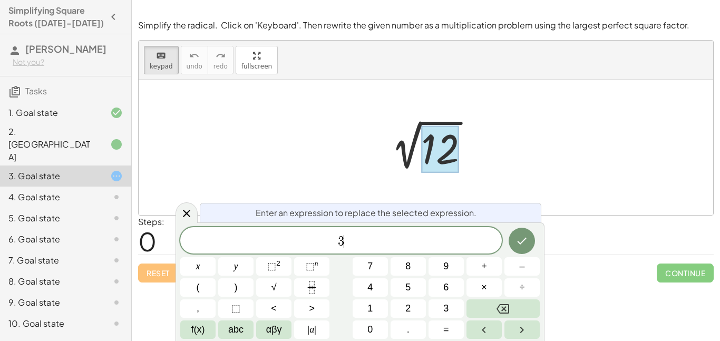
scroll to position [7, 0]
click at [521, 249] on button "Done" at bounding box center [522, 241] width 26 height 26
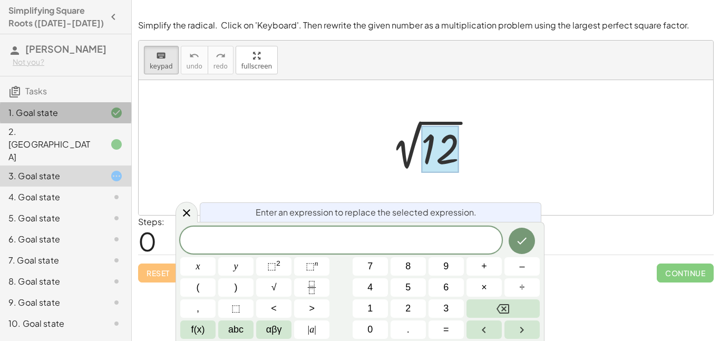
click at [104, 166] on div "1. Goal state" at bounding box center [65, 176] width 131 height 21
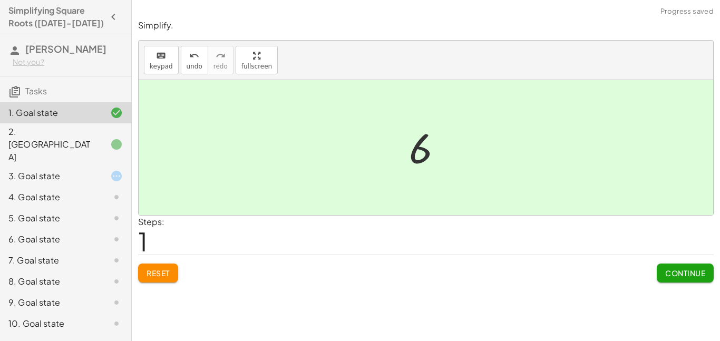
click at [82, 233] on div "6. Goal state" at bounding box center [50, 239] width 85 height 13
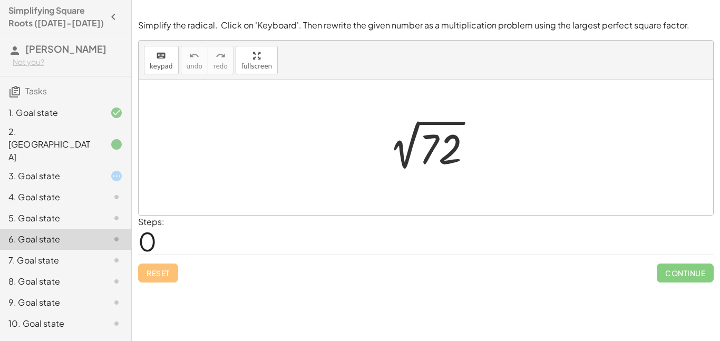
click at [108, 208] on div "3. Goal state" at bounding box center [65, 218] width 131 height 21
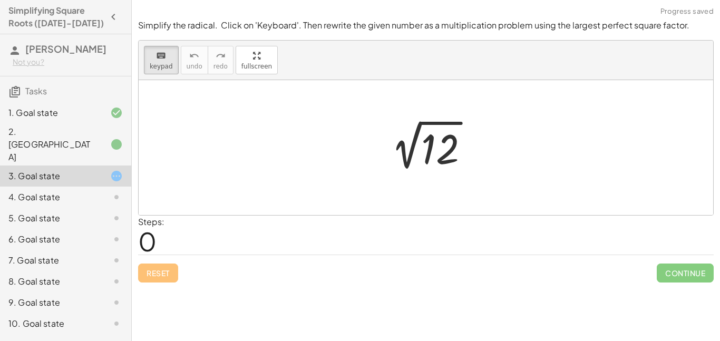
click at [420, 166] on div at bounding box center [430, 147] width 106 height 53
click at [430, 164] on div at bounding box center [440, 149] width 38 height 47
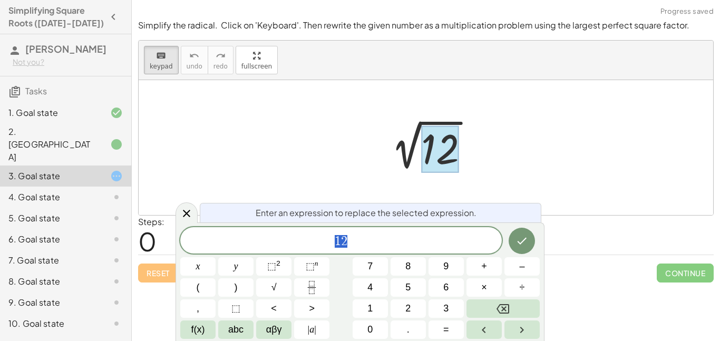
scroll to position [7, 0]
click at [430, 164] on div at bounding box center [440, 149] width 38 height 47
click at [365, 246] on span "1 2" at bounding box center [341, 241] width 322 height 15
click at [276, 285] on span "√" at bounding box center [273, 287] width 5 height 14
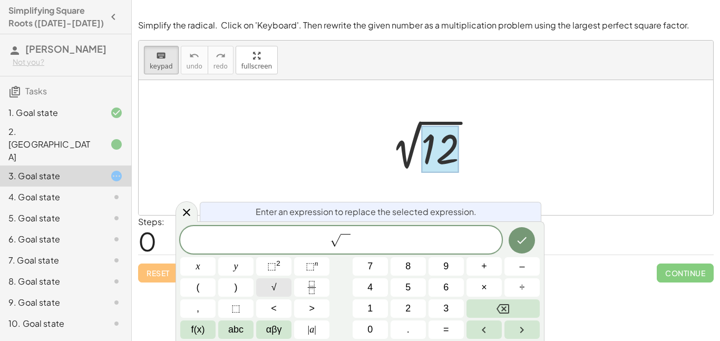
scroll to position [8, 0]
click at [407, 306] on span "2" at bounding box center [407, 309] width 5 height 14
click at [512, 249] on button "Done" at bounding box center [522, 240] width 26 height 26
click at [529, 243] on button "Done" at bounding box center [522, 240] width 26 height 26
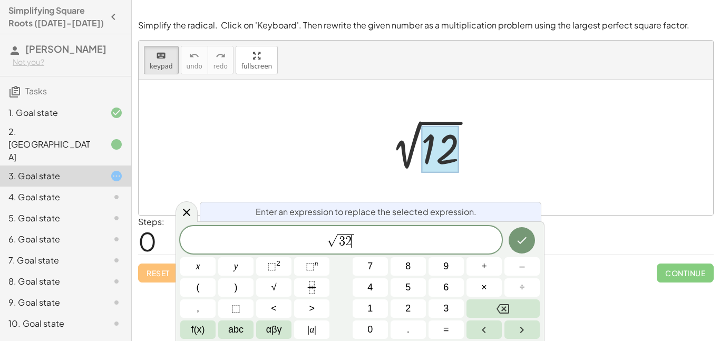
scroll to position [11, 0]
click at [525, 252] on button "Done" at bounding box center [522, 240] width 26 height 26
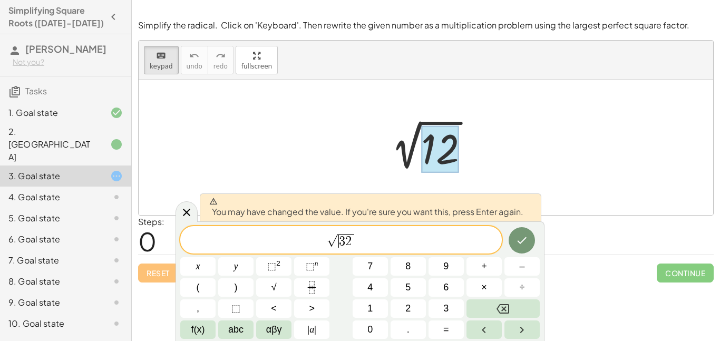
click at [339, 246] on span "3" at bounding box center [342, 241] width 6 height 13
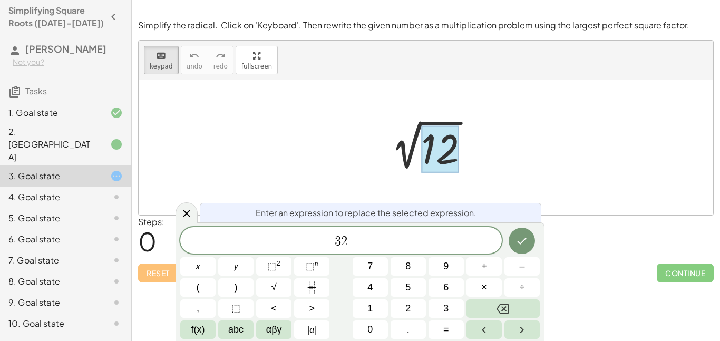
click at [370, 251] on div "3 2 ​" at bounding box center [341, 240] width 322 height 26
click at [275, 290] on span "√" at bounding box center [273, 287] width 5 height 14
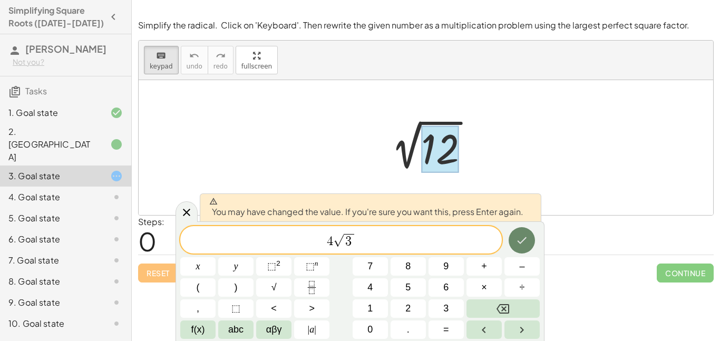
click at [524, 241] on icon "Done" at bounding box center [522, 240] width 13 height 13
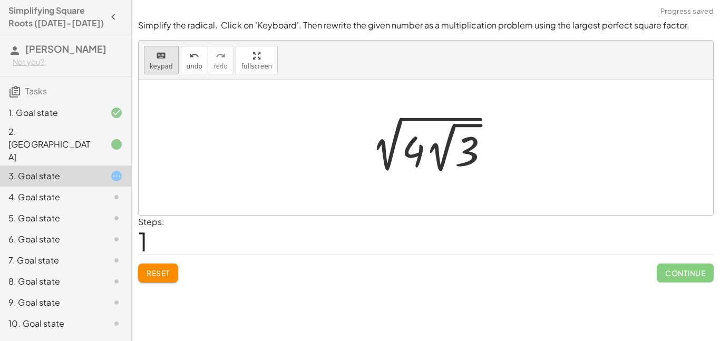
click at [164, 63] on span "keypad" at bounding box center [161, 66] width 23 height 7
click at [451, 145] on div at bounding box center [429, 148] width 145 height 58
click at [446, 151] on div at bounding box center [429, 148] width 145 height 58
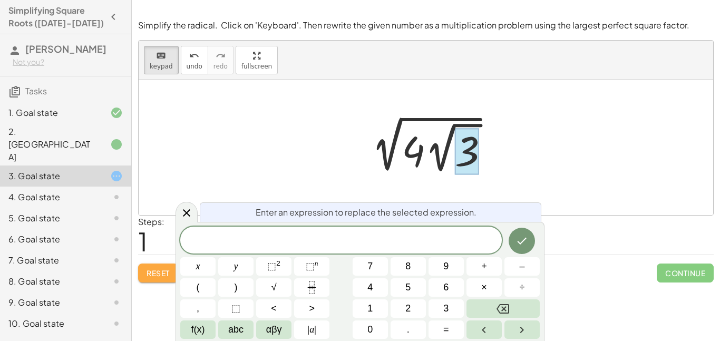
click at [166, 269] on span "Reset" at bounding box center [158, 272] width 23 height 9
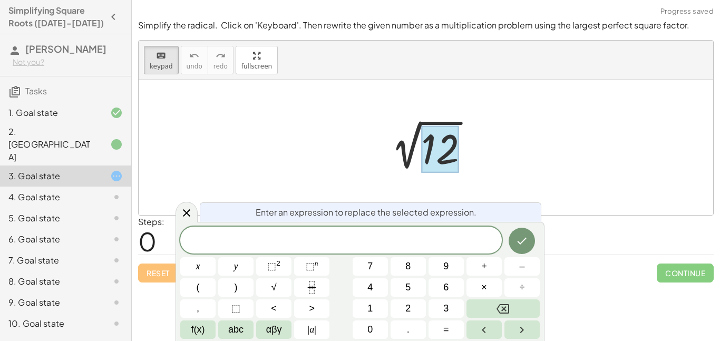
click at [437, 152] on div at bounding box center [440, 149] width 38 height 47
click at [279, 290] on button "√" at bounding box center [273, 287] width 35 height 18
click at [515, 251] on button "Done" at bounding box center [522, 240] width 26 height 26
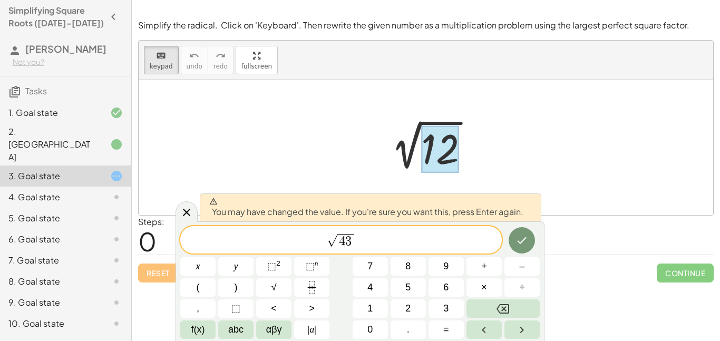
click at [347, 240] on span "3" at bounding box center [348, 241] width 6 height 13
click at [484, 291] on span "×" at bounding box center [484, 287] width 6 height 14
click at [333, 246] on span "√" at bounding box center [328, 241] width 11 height 12
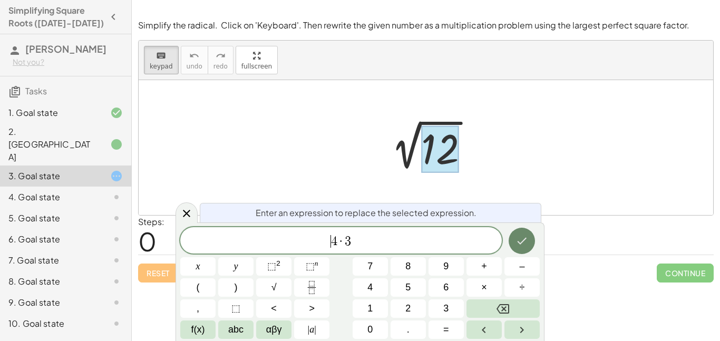
click at [517, 248] on button "Done" at bounding box center [522, 241] width 26 height 26
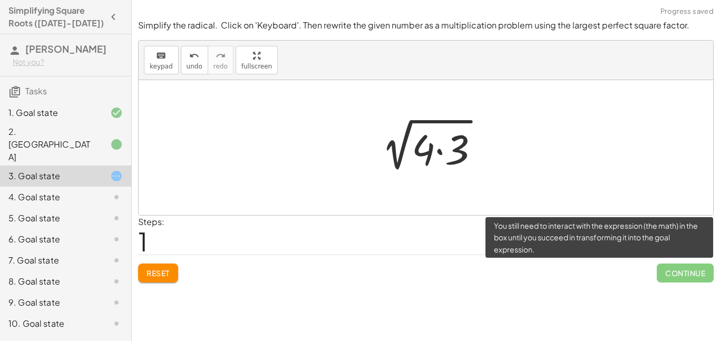
click at [677, 278] on span "Continue" at bounding box center [685, 273] width 57 height 19
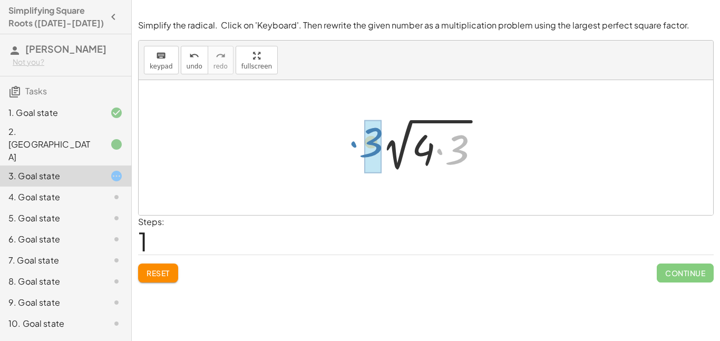
drag, startPoint x: 454, startPoint y: 154, endPoint x: 368, endPoint y: 147, distance: 86.2
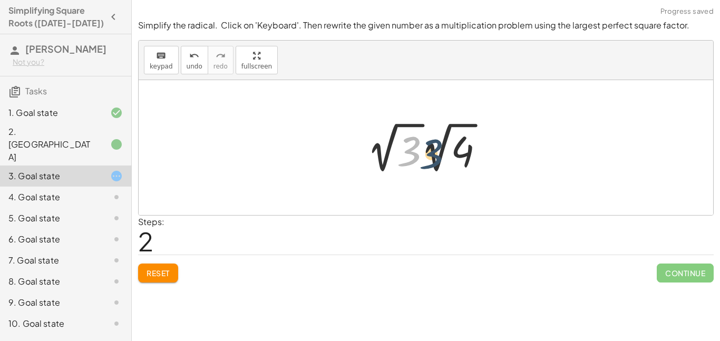
drag, startPoint x: 402, startPoint y: 154, endPoint x: 445, endPoint y: 158, distance: 43.3
click at [445, 158] on div at bounding box center [430, 148] width 136 height 58
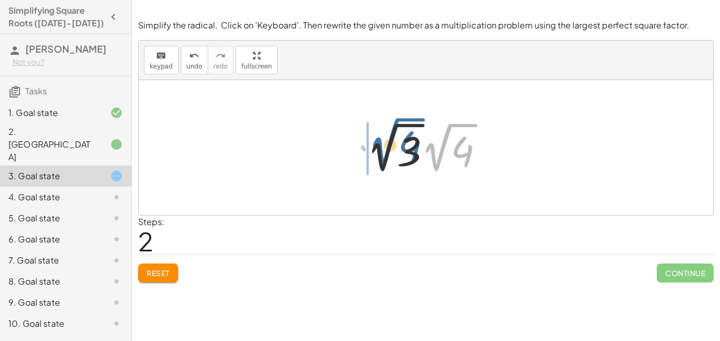
drag, startPoint x: 446, startPoint y: 162, endPoint x: 355, endPoint y: 150, distance: 91.5
click at [355, 150] on div "2 √ 12 2 √ ( · 4 · 3 ) · 2 √ 4 √ 4 3 · 2 √ · 2" at bounding box center [425, 147] width 149 height 63
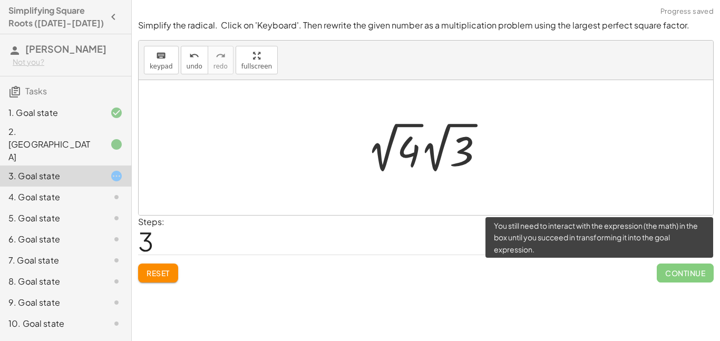
click at [669, 276] on span "Continue" at bounding box center [685, 273] width 57 height 19
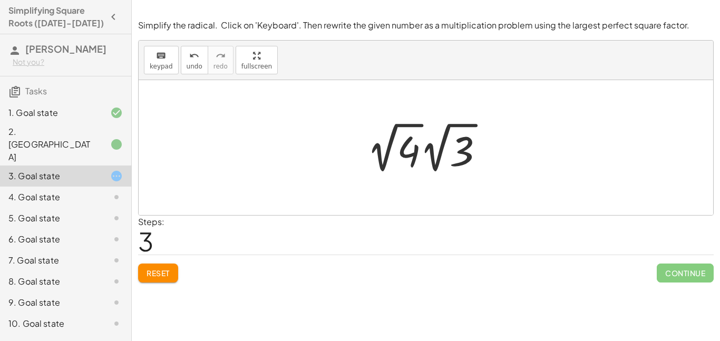
click at [104, 170] on div at bounding box center [108, 176] width 30 height 13
click at [106, 191] on div at bounding box center [108, 197] width 30 height 13
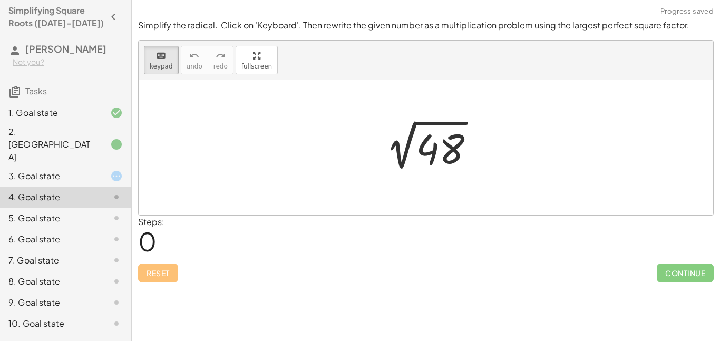
click at [32, 233] on div "6. Goal state" at bounding box center [50, 239] width 85 height 13
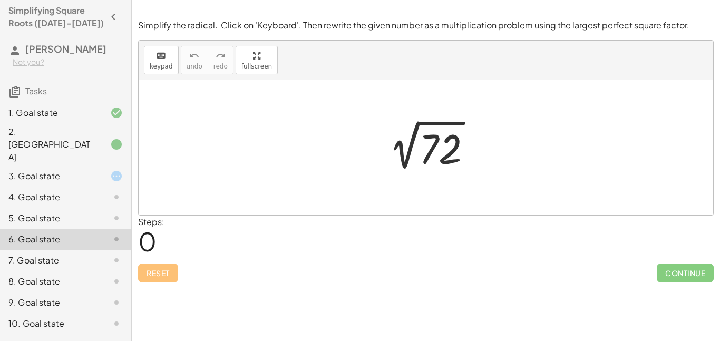
click at [36, 170] on div "3. Goal state" at bounding box center [50, 176] width 85 height 13
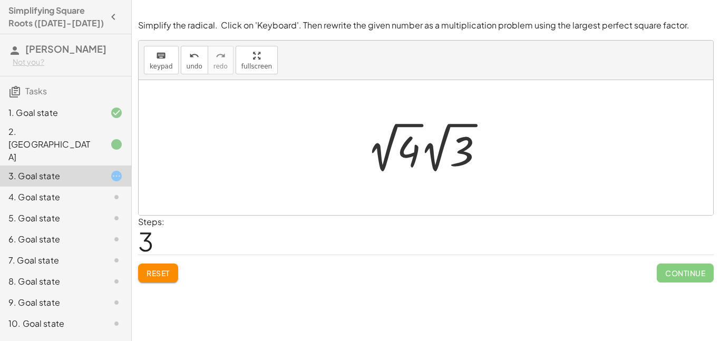
click at [390, 153] on div at bounding box center [430, 148] width 136 height 58
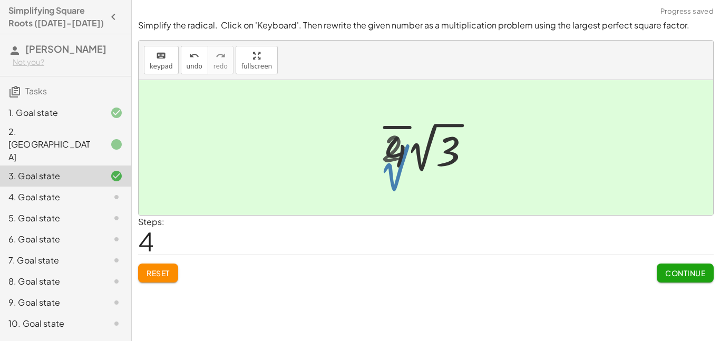
click at [388, 154] on div at bounding box center [430, 148] width 106 height 58
click at [674, 273] on span "Continue" at bounding box center [685, 272] width 40 height 9
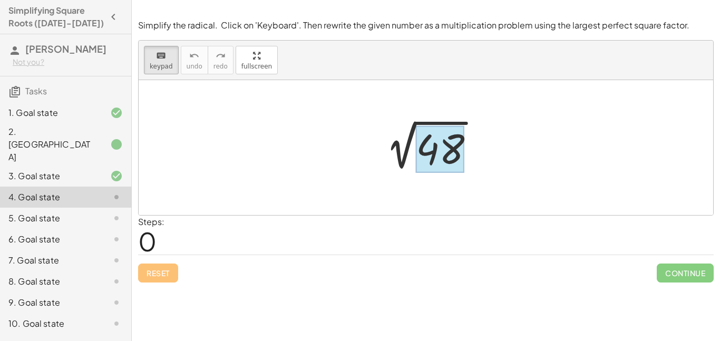
click at [431, 153] on div at bounding box center [440, 149] width 48 height 47
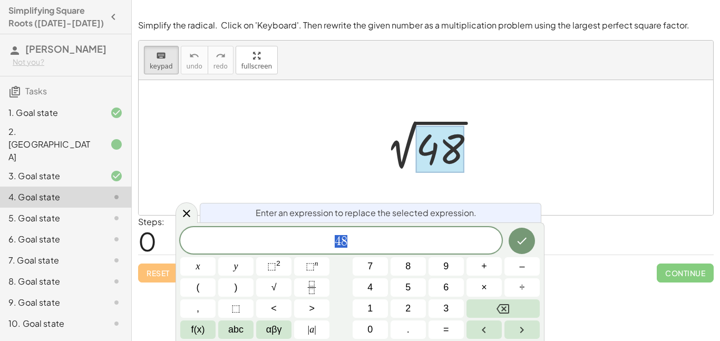
click at [431, 153] on div at bounding box center [440, 149] width 48 height 47
click at [370, 243] on span "4 8" at bounding box center [341, 241] width 322 height 15
click at [494, 284] on button "×" at bounding box center [483, 287] width 35 height 18
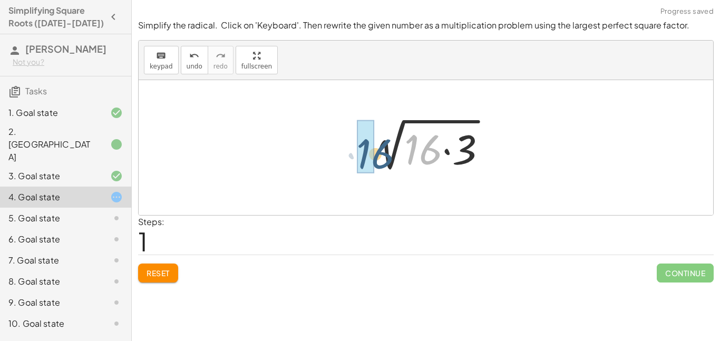
drag, startPoint x: 435, startPoint y: 149, endPoint x: 386, endPoint y: 152, distance: 49.2
click at [386, 152] on div at bounding box center [430, 148] width 140 height 54
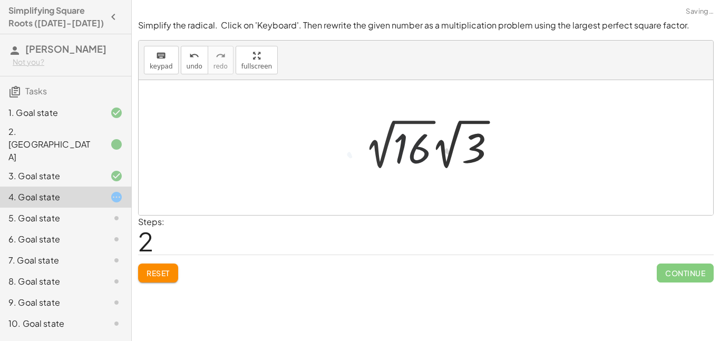
click at [410, 157] on div at bounding box center [434, 144] width 151 height 58
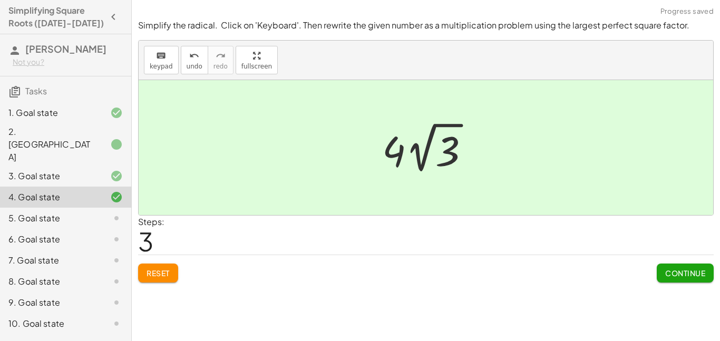
click at [697, 277] on span "Continue" at bounding box center [685, 272] width 40 height 9
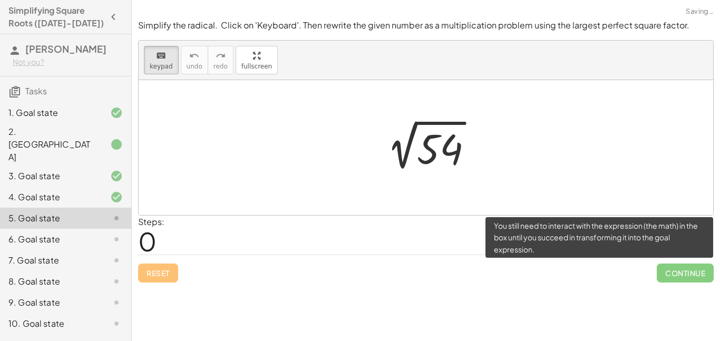
click at [697, 277] on span "Continue" at bounding box center [685, 273] width 57 height 19
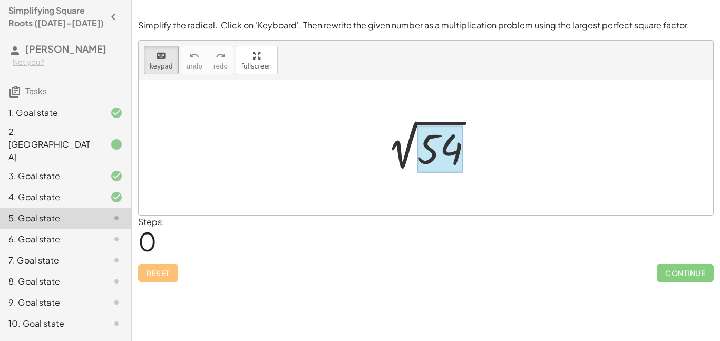
click at [447, 142] on div at bounding box center [440, 149] width 46 height 47
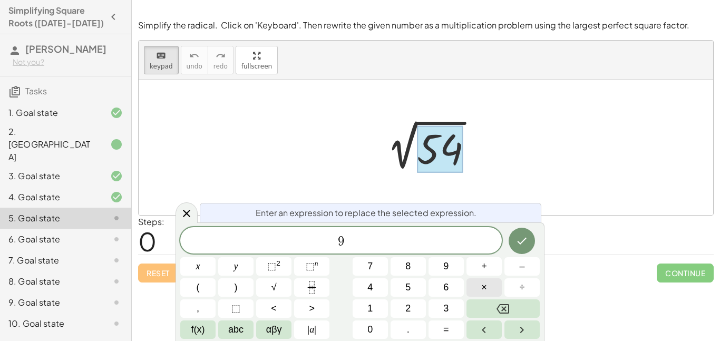
click at [474, 286] on button "×" at bounding box center [483, 287] width 35 height 18
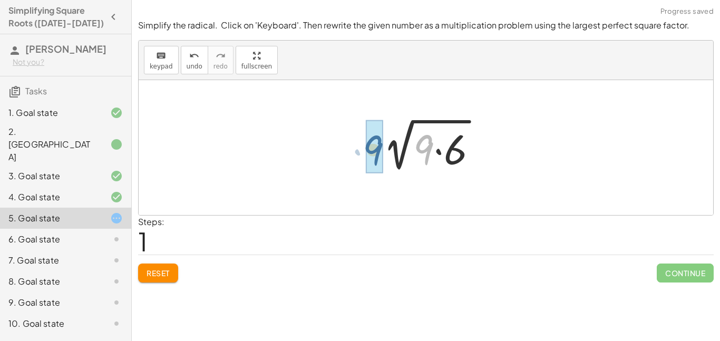
drag, startPoint x: 430, startPoint y: 152, endPoint x: 377, endPoint y: 152, distance: 52.2
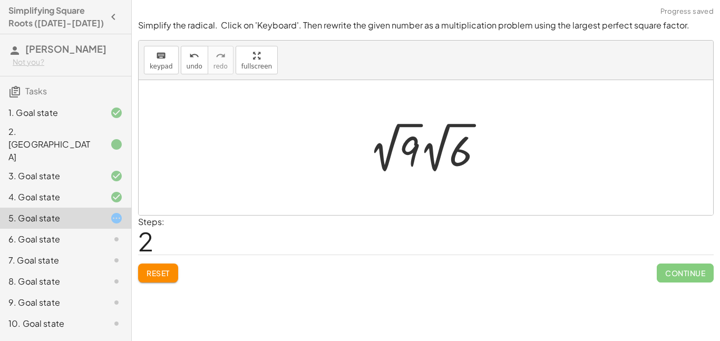
click at [406, 151] on div at bounding box center [430, 148] width 133 height 58
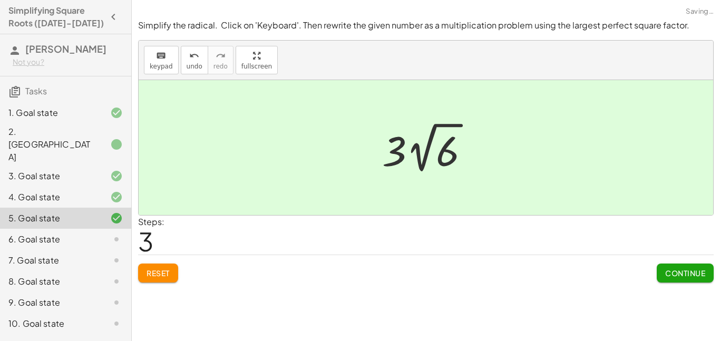
click at [699, 276] on span "Continue" at bounding box center [685, 272] width 40 height 9
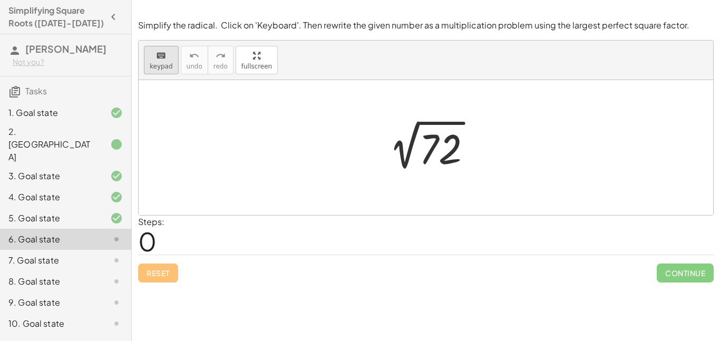
click at [162, 63] on span "keypad" at bounding box center [161, 66] width 23 height 7
click at [437, 144] on div at bounding box center [440, 149] width 43 height 47
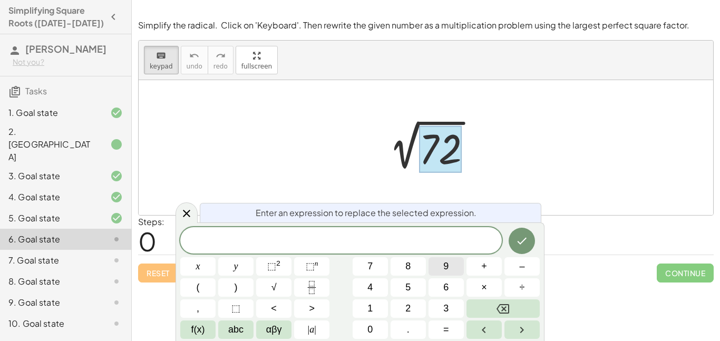
click at [450, 260] on button "9" at bounding box center [446, 266] width 35 height 18
click at [474, 282] on button "×" at bounding box center [483, 287] width 35 height 18
click at [416, 264] on button "8" at bounding box center [408, 266] width 35 height 18
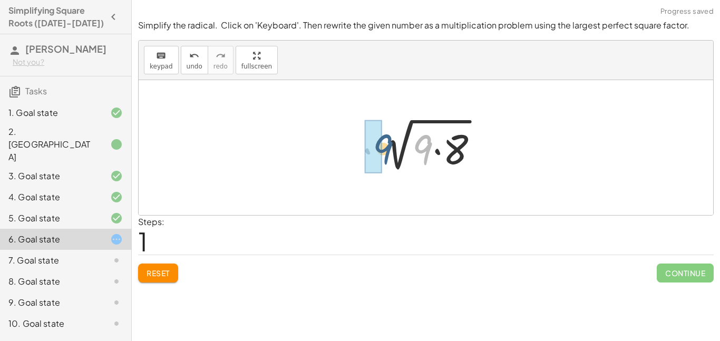
drag, startPoint x: 431, startPoint y: 155, endPoint x: 386, endPoint y: 155, distance: 44.3
click at [386, 155] on div at bounding box center [430, 148] width 124 height 54
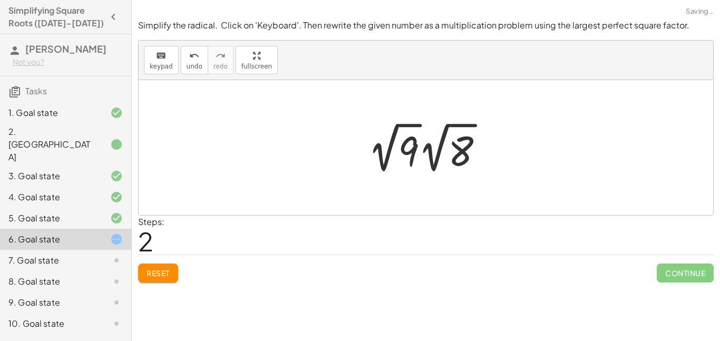
click at [404, 155] on div at bounding box center [430, 148] width 134 height 58
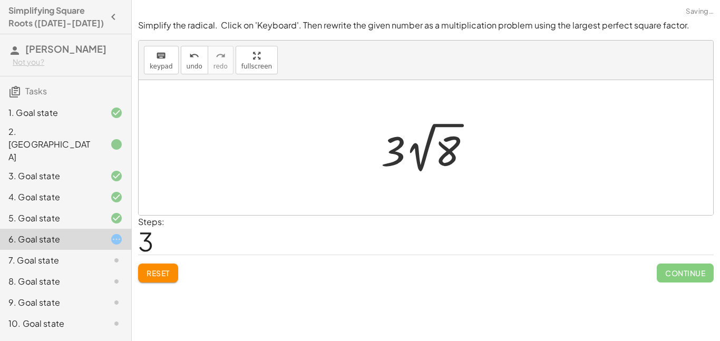
click at [395, 158] on div at bounding box center [430, 148] width 108 height 58
click at [448, 162] on div at bounding box center [430, 148] width 108 height 58
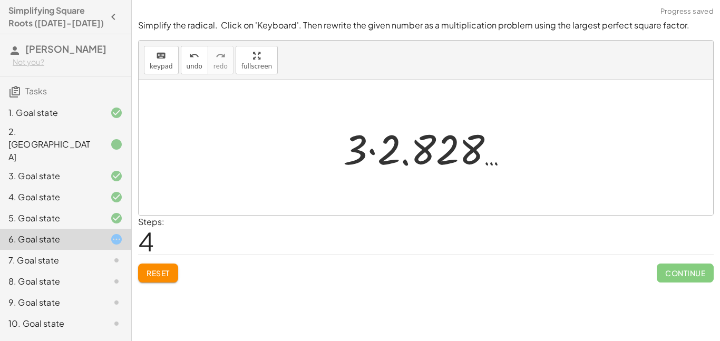
click at [358, 152] on div at bounding box center [430, 148] width 184 height 54
click at [376, 160] on div at bounding box center [430, 148] width 184 height 54
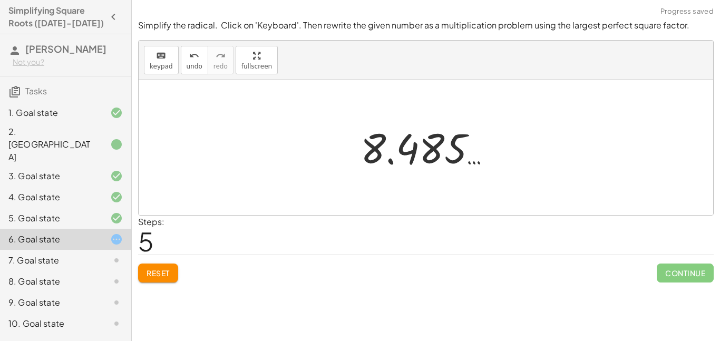
click at [387, 162] on div at bounding box center [430, 148] width 150 height 52
click at [149, 263] on div "Reset Continue" at bounding box center [426, 269] width 576 height 28
click at [151, 274] on span "Reset" at bounding box center [158, 272] width 23 height 9
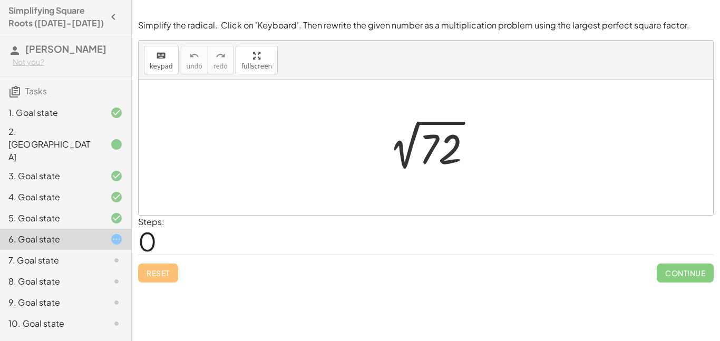
click at [423, 158] on div at bounding box center [430, 147] width 111 height 53
click at [162, 56] on icon "keyboard" at bounding box center [161, 56] width 10 height 13
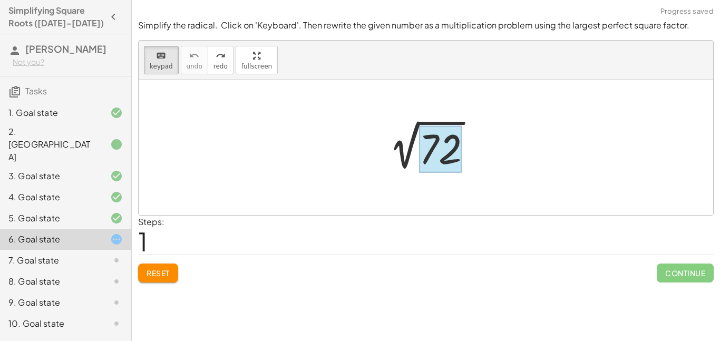
click at [445, 166] on div at bounding box center [440, 149] width 43 height 47
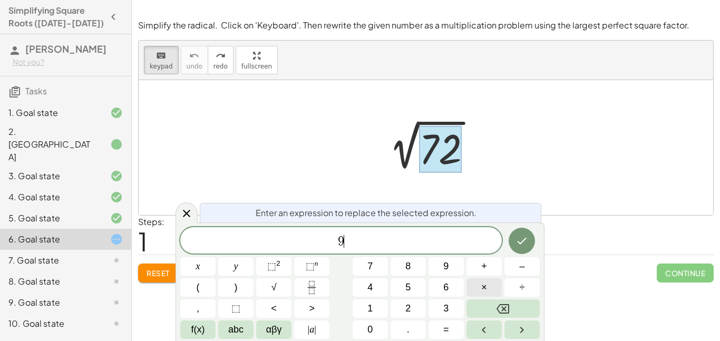
click at [477, 288] on button "×" at bounding box center [483, 287] width 35 height 18
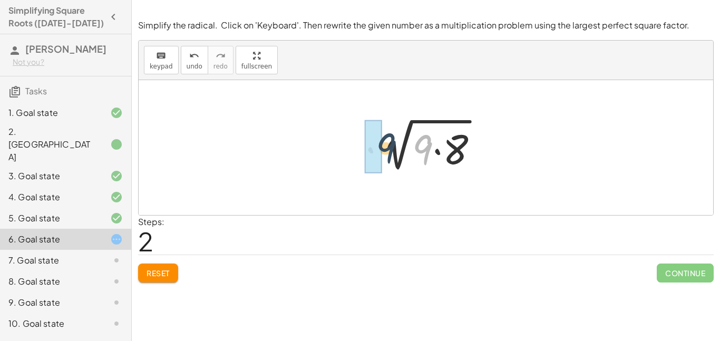
drag, startPoint x: 417, startPoint y: 145, endPoint x: 374, endPoint y: 143, distance: 43.8
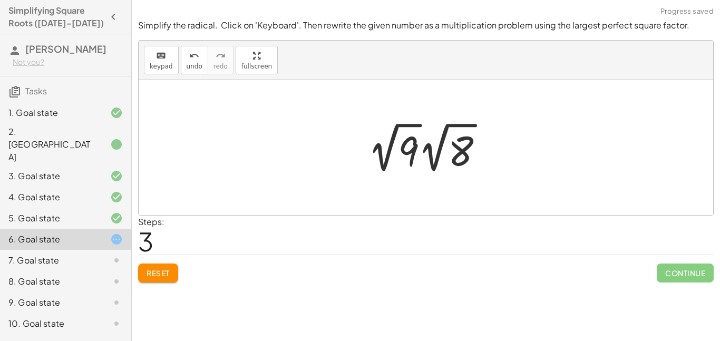
click at [403, 155] on div at bounding box center [430, 148] width 134 height 58
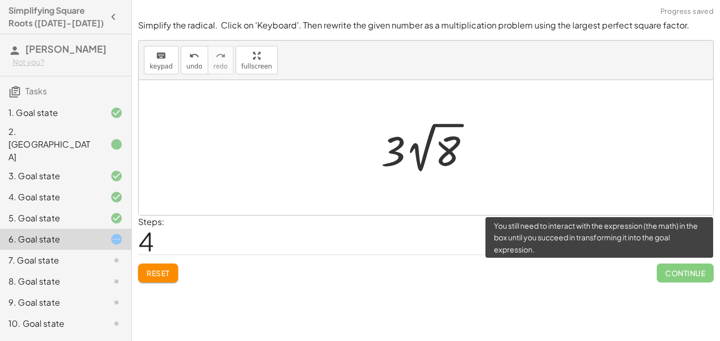
click at [673, 274] on span "Continue" at bounding box center [685, 273] width 57 height 19
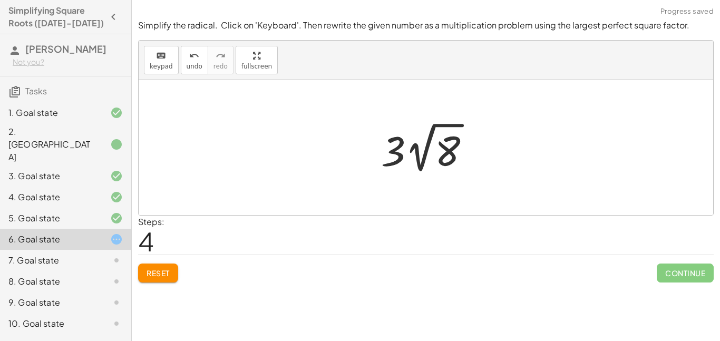
click at [386, 163] on div at bounding box center [430, 148] width 108 height 58
